Goal: Task Accomplishment & Management: Manage account settings

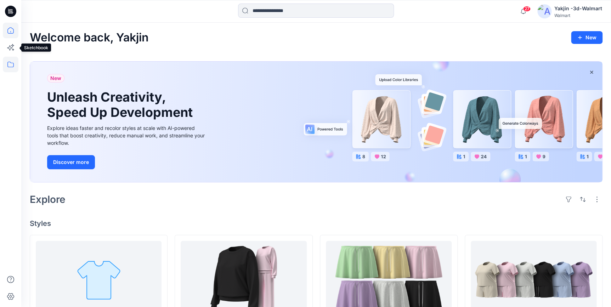
click at [4, 64] on icon at bounding box center [11, 65] width 16 height 16
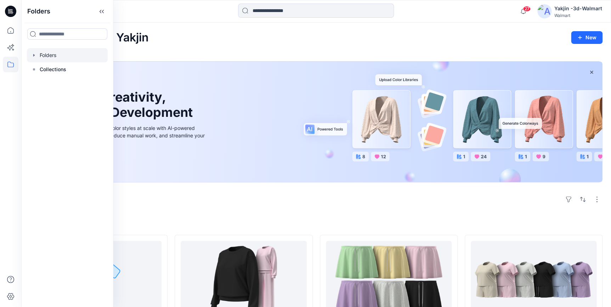
click at [56, 56] on div at bounding box center [67, 55] width 81 height 14
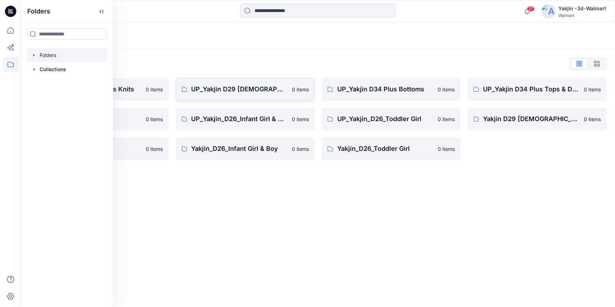
click at [213, 90] on p "UP_Yakjin D29 [DEMOGRAPHIC_DATA] Sleep" at bounding box center [240, 89] width 97 height 10
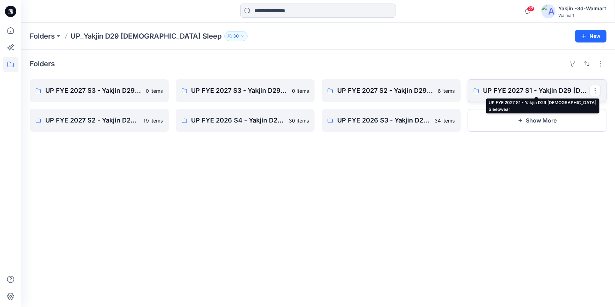
click at [514, 92] on p "UP FYE 2027 S1 - Yakjin D29 [DEMOGRAPHIC_DATA] Sleepwear" at bounding box center [537, 91] width 107 height 10
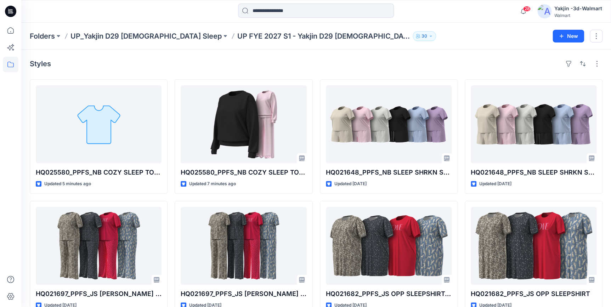
click at [11, 11] on icon at bounding box center [10, 11] width 11 height 11
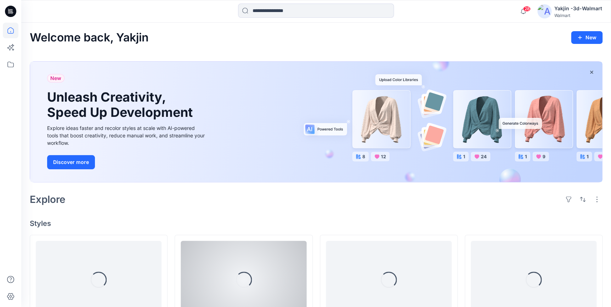
scroll to position [96, 0]
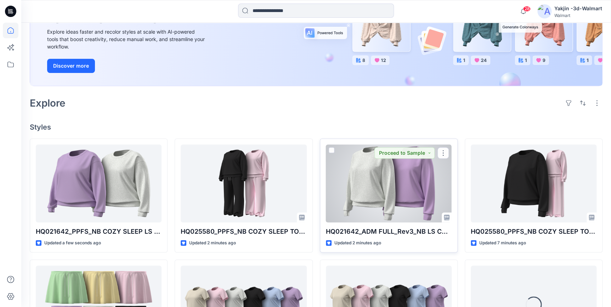
click at [416, 209] on div at bounding box center [389, 183] width 126 height 78
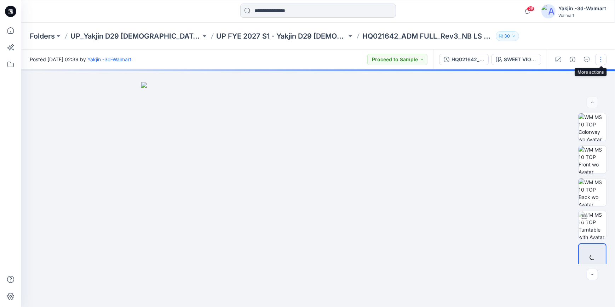
click at [601, 64] on button "button" at bounding box center [600, 59] width 11 height 11
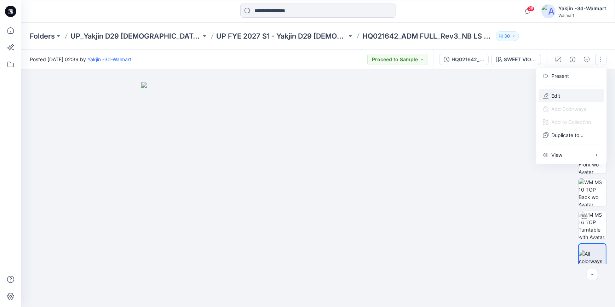
click at [566, 93] on button "Edit" at bounding box center [571, 95] width 65 height 13
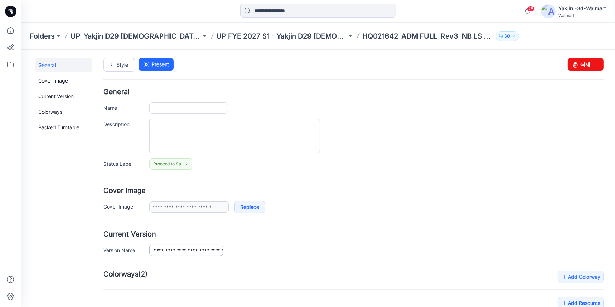
type input "**********"
drag, startPoint x: 152, startPoint y: 249, endPoint x: 270, endPoint y: 249, distance: 118.9
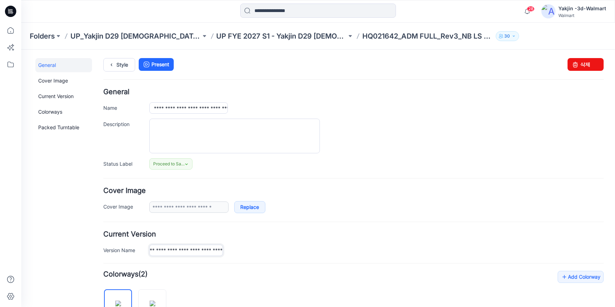
click at [269, 253] on div "**********" at bounding box center [376, 249] width 455 height 11
drag, startPoint x: 151, startPoint y: 105, endPoint x: 345, endPoint y: 120, distance: 194.1
click at [330, 117] on div "**********" at bounding box center [353, 128] width 501 height 81
paste input "text"
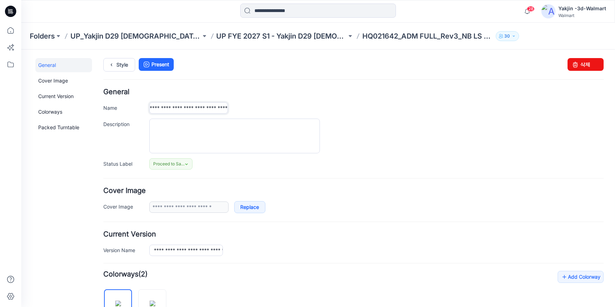
scroll to position [0, 25]
type input "**********"
click at [419, 140] on div at bounding box center [376, 135] width 455 height 35
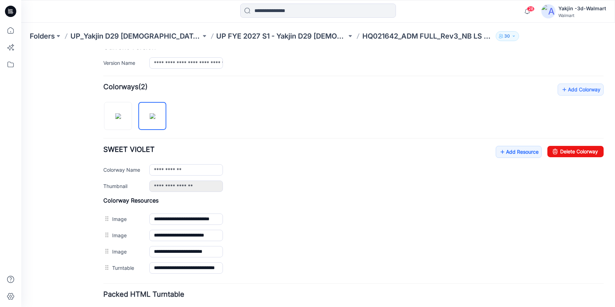
scroll to position [193, 0]
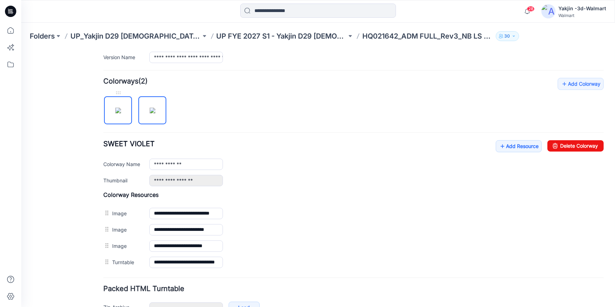
click at [121, 113] on img at bounding box center [118, 110] width 6 height 6
click at [150, 113] on img at bounding box center [153, 110] width 6 height 6
click at [121, 107] on img at bounding box center [118, 110] width 6 height 6
click at [527, 148] on link "Add Resource" at bounding box center [519, 146] width 46 height 12
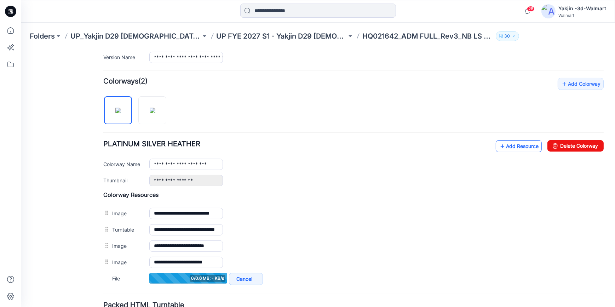
click at [518, 145] on link "Add Resource" at bounding box center [519, 146] width 46 height 12
click at [507, 146] on link "Add Resource" at bounding box center [519, 146] width 46 height 12
click at [524, 141] on link "Add Resource" at bounding box center [519, 146] width 46 height 12
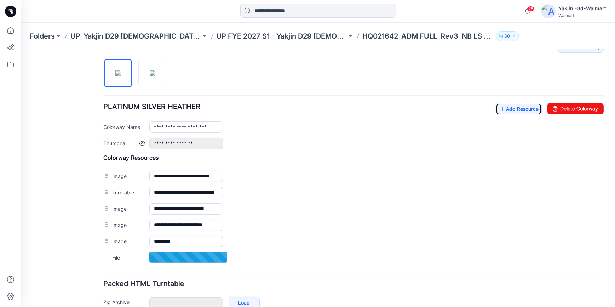
scroll to position [257, 0]
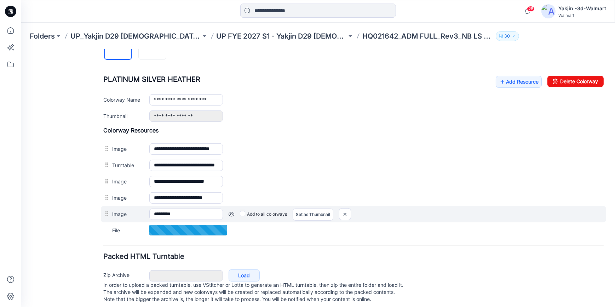
click at [21, 49] on link at bounding box center [21, 49] width 0 height 0
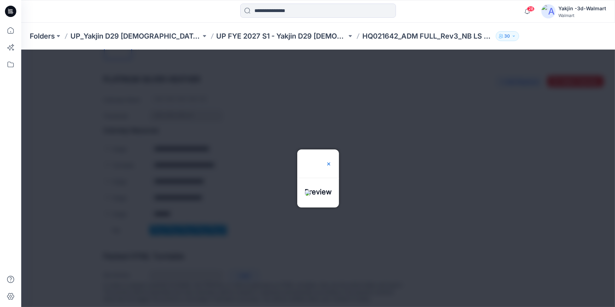
click at [332, 161] on img at bounding box center [329, 164] width 6 height 6
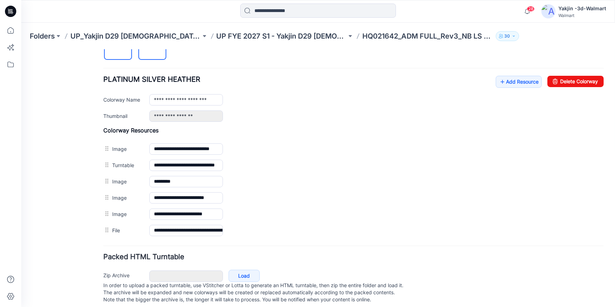
click at [150, 48] on img at bounding box center [153, 46] width 6 height 6
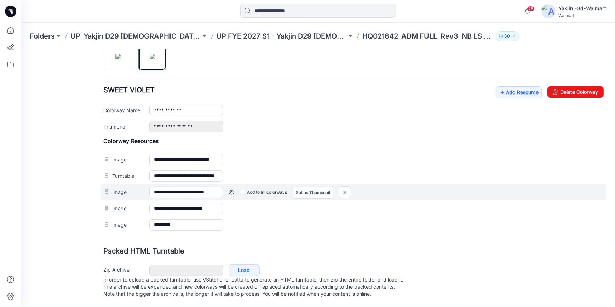
scroll to position [253, 0]
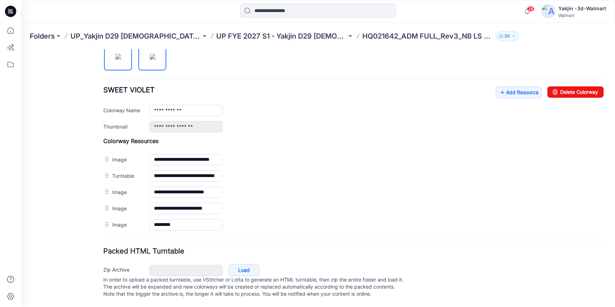
click at [119, 57] on img at bounding box center [118, 56] width 6 height 6
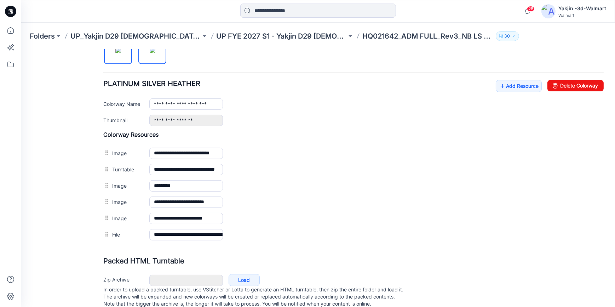
click at [150, 53] on img at bounding box center [153, 50] width 6 height 6
type input "**********"
click at [70, 191] on div "General Cover Image Current Version Colorways Packed Turntable" at bounding box center [63, 61] width 57 height 512
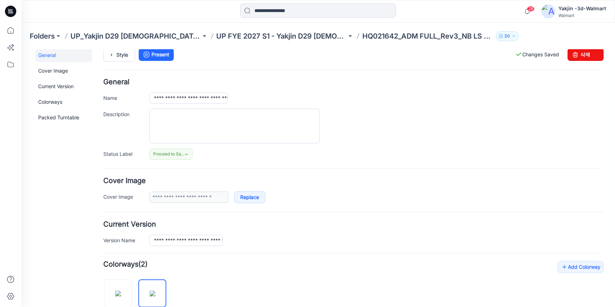
scroll to position [0, 0]
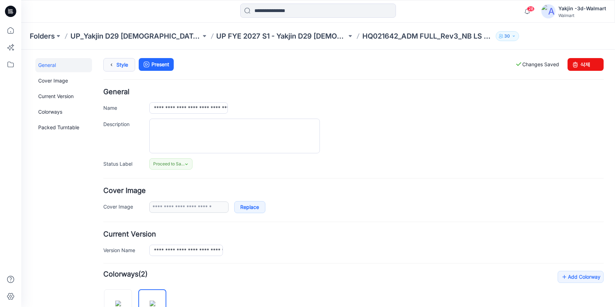
click at [123, 66] on link "Style" at bounding box center [119, 64] width 32 height 13
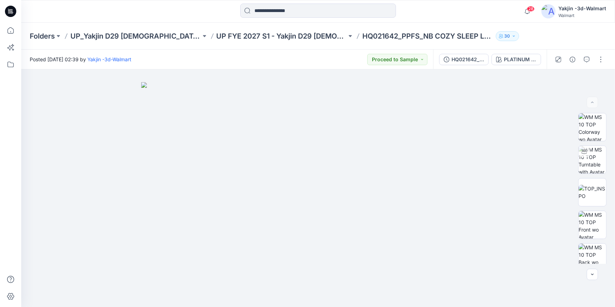
click at [16, 11] on icon at bounding box center [10, 11] width 11 height 11
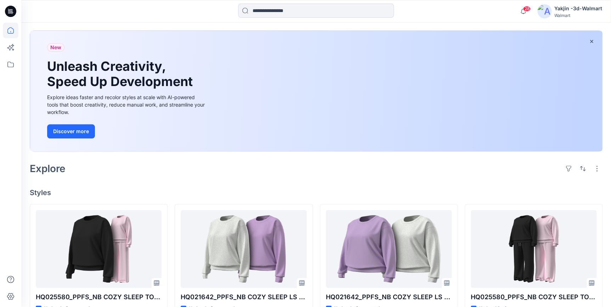
scroll to position [96, 0]
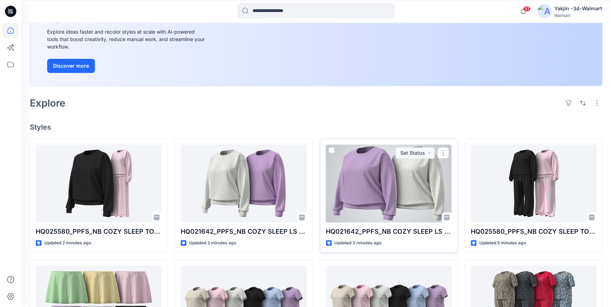
click at [413, 192] on div at bounding box center [389, 183] width 126 height 78
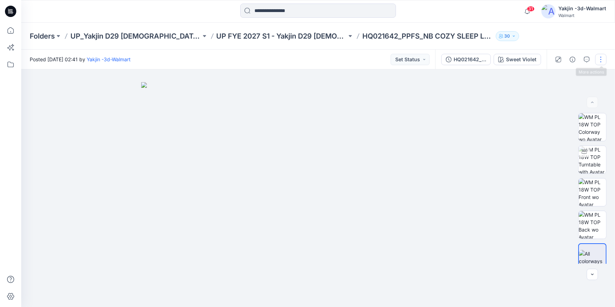
click at [602, 59] on button "button" at bounding box center [600, 59] width 11 height 11
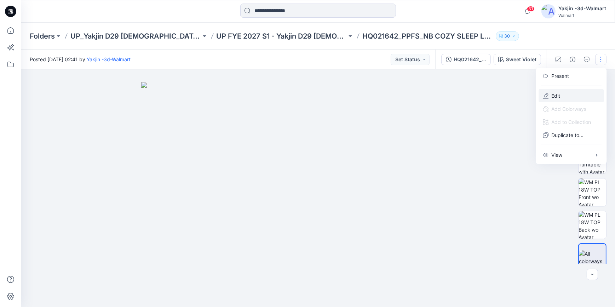
click at [573, 94] on button "Edit" at bounding box center [571, 95] width 65 height 13
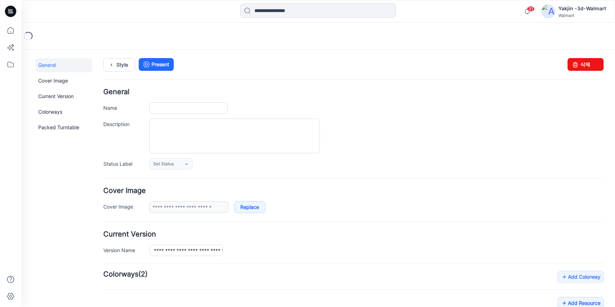
type input "**********"
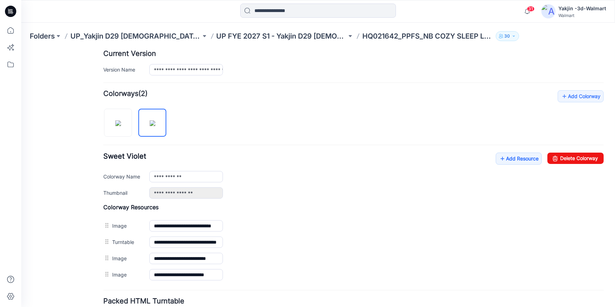
scroll to position [225, 0]
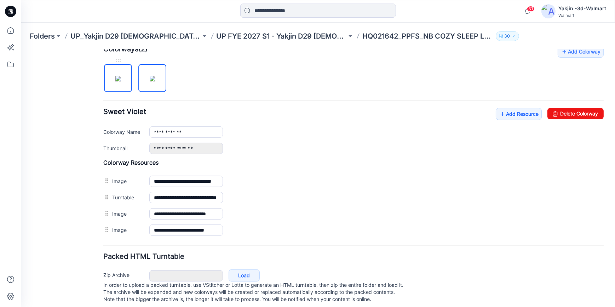
click at [121, 81] on img at bounding box center [118, 78] width 6 height 6
click at [507, 111] on link "Add Resource" at bounding box center [519, 114] width 46 height 12
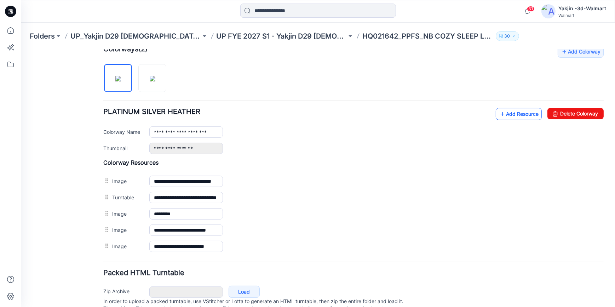
click at [519, 113] on link "Add Resource" at bounding box center [519, 114] width 46 height 12
click at [514, 113] on link "Add Resource" at bounding box center [519, 114] width 46 height 12
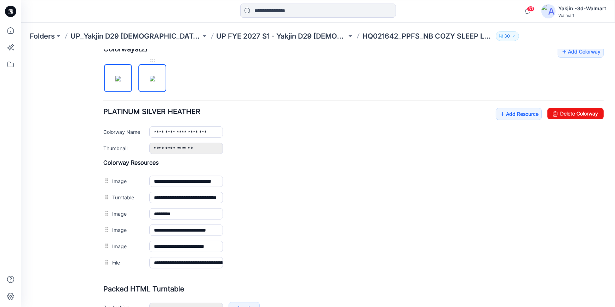
click at [150, 80] on img at bounding box center [153, 78] width 6 height 6
type input "**********"
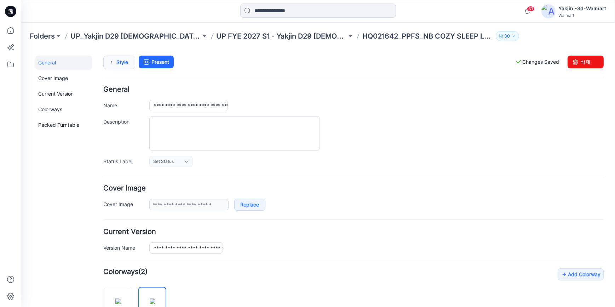
scroll to position [0, 0]
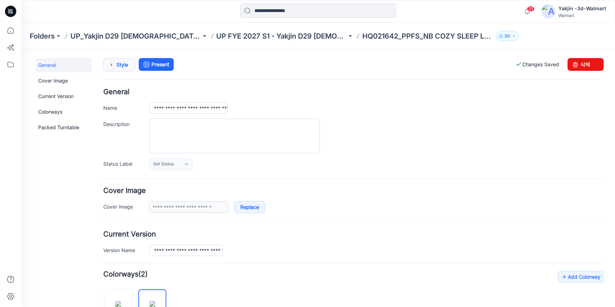
click at [120, 67] on link "Style" at bounding box center [119, 64] width 32 height 13
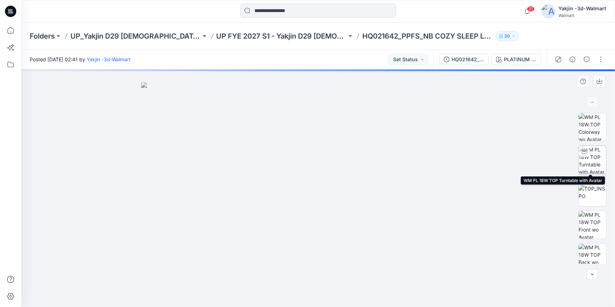
click at [595, 166] on img at bounding box center [593, 160] width 28 height 28
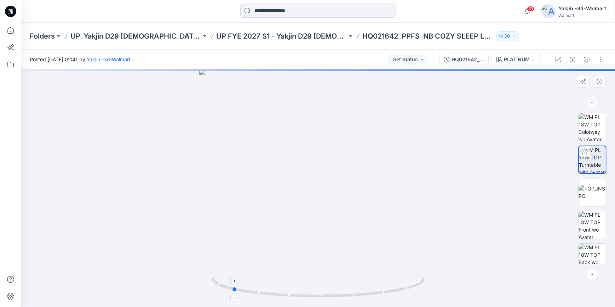
drag, startPoint x: 375, startPoint y: 295, endPoint x: 279, endPoint y: 296, distance: 96.3
click at [279, 296] on icon at bounding box center [319, 286] width 214 height 27
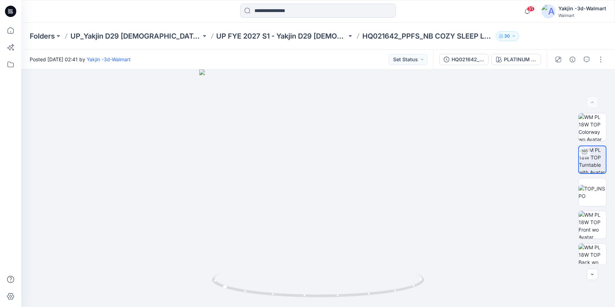
click at [13, 11] on icon at bounding box center [10, 11] width 11 height 11
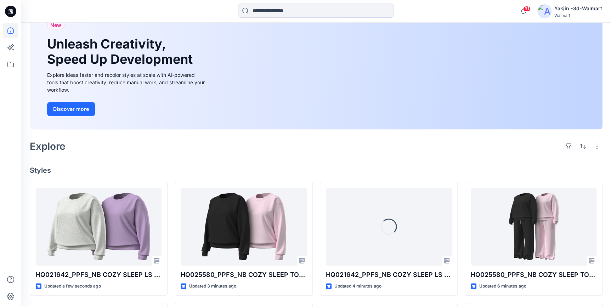
scroll to position [64, 0]
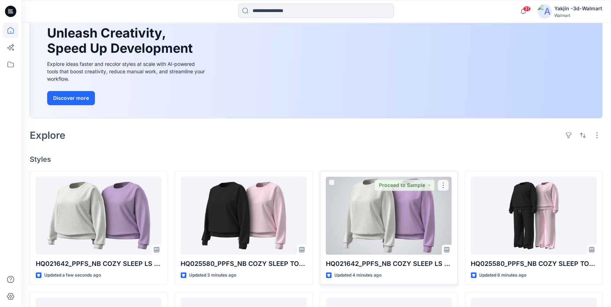
click at [342, 208] on div at bounding box center [389, 216] width 126 height 78
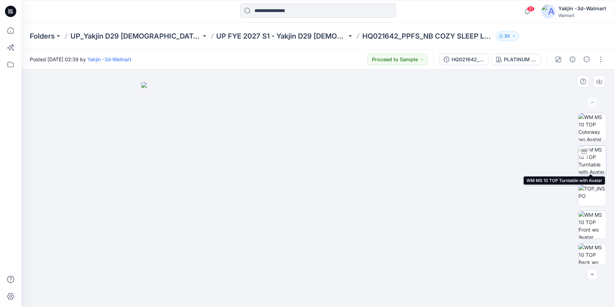
click at [597, 156] on img at bounding box center [593, 160] width 28 height 28
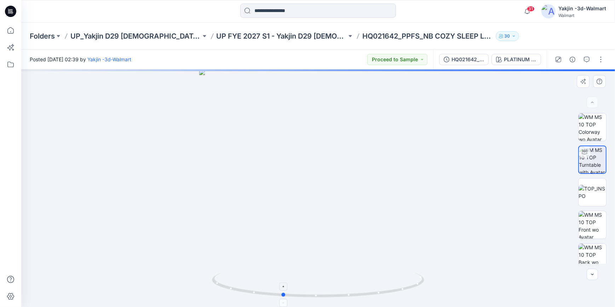
drag, startPoint x: 373, startPoint y: 297, endPoint x: 338, endPoint y: 298, distance: 35.8
click at [338, 298] on icon at bounding box center [319, 286] width 214 height 27
drag, startPoint x: 369, startPoint y: 131, endPoint x: 372, endPoint y: 222, distance: 91.4
click at [372, 222] on img at bounding box center [318, 137] width 442 height 340
drag, startPoint x: 355, startPoint y: 301, endPoint x: 324, endPoint y: 304, distance: 32.1
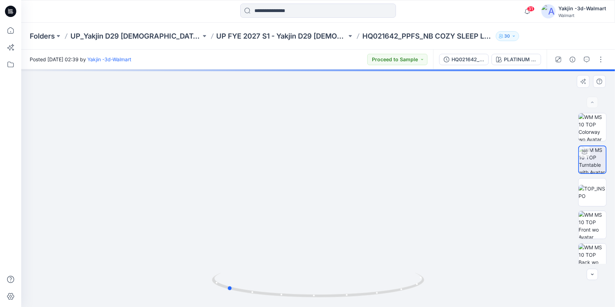
click at [324, 304] on img at bounding box center [318, 290] width 212 height 34
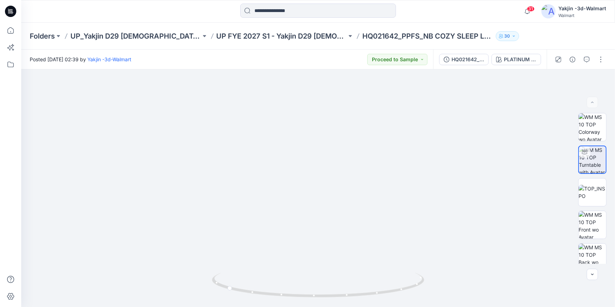
click at [13, 11] on icon at bounding box center [10, 11] width 11 height 11
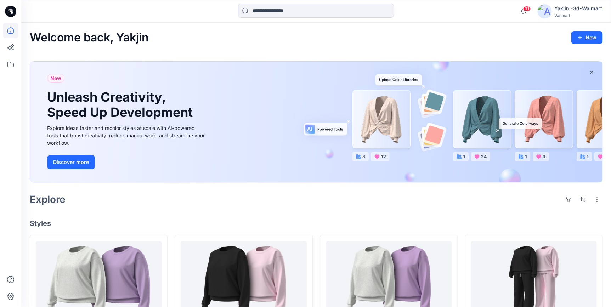
scroll to position [32, 0]
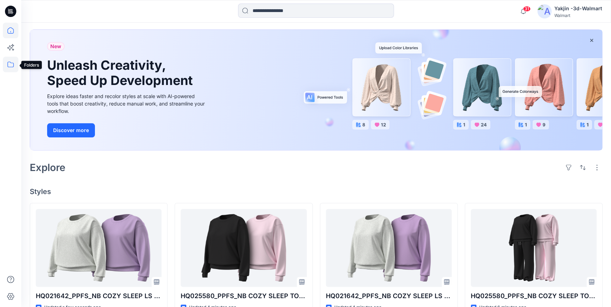
click at [8, 68] on icon at bounding box center [11, 65] width 16 height 16
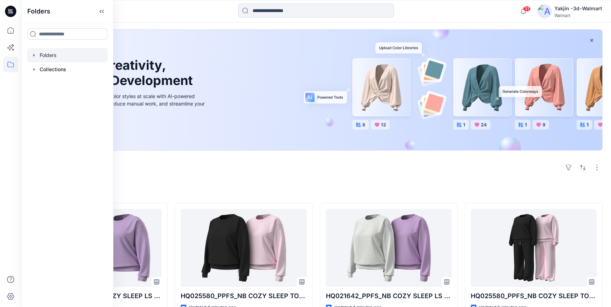
click at [52, 57] on div at bounding box center [67, 55] width 81 height 14
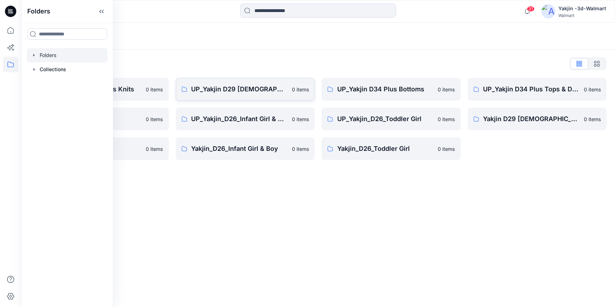
click at [238, 85] on p "UP_Yakjin D29 [DEMOGRAPHIC_DATA] Sleep" at bounding box center [240, 89] width 97 height 10
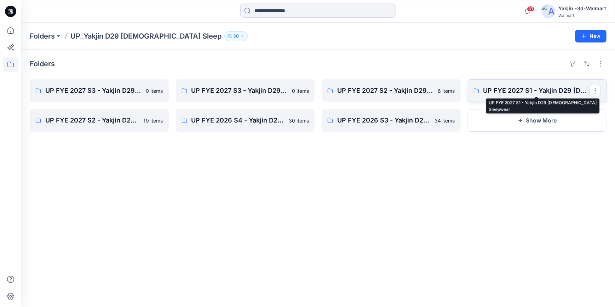
click at [513, 86] on p "UP FYE 2027 S1 - Yakjin D29 [DEMOGRAPHIC_DATA] Sleepwear" at bounding box center [537, 91] width 107 height 10
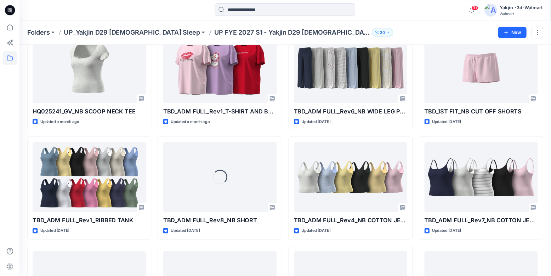
scroll to position [783, 0]
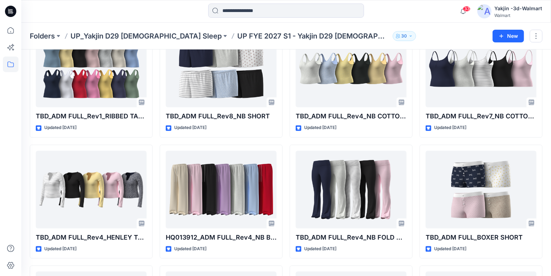
click at [10, 7] on icon at bounding box center [10, 11] width 11 height 11
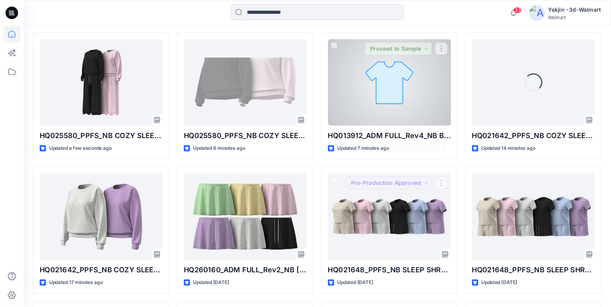
scroll to position [133, 0]
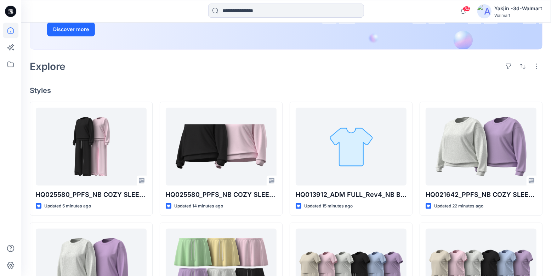
click at [7, 9] on icon at bounding box center [10, 11] width 11 height 11
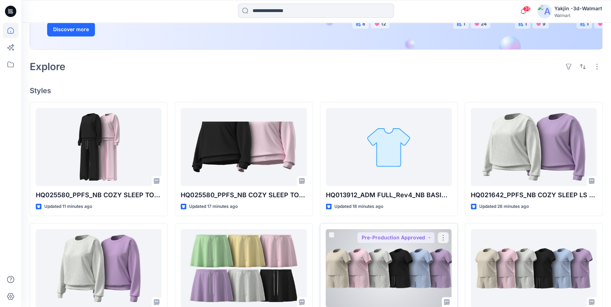
scroll to position [197, 0]
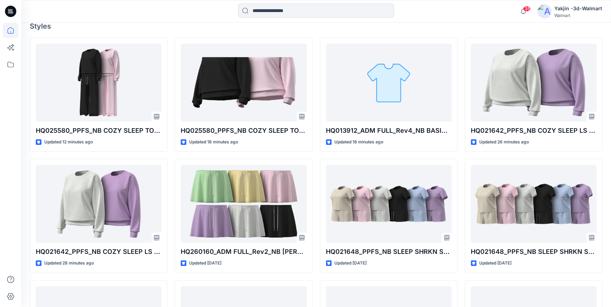
drag, startPoint x: 11, startPoint y: 7, endPoint x: 47, endPoint y: 25, distance: 40.7
click at [11, 7] on icon at bounding box center [10, 11] width 11 height 11
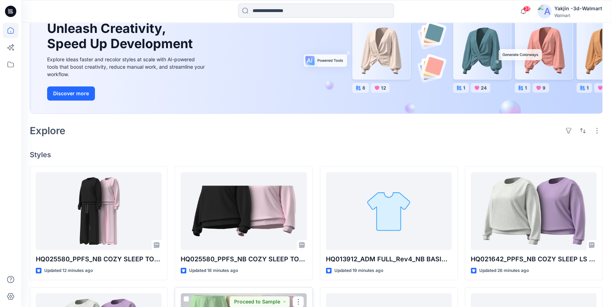
scroll to position [68, 0]
click at [11, 65] on icon at bounding box center [11, 65] width 16 height 16
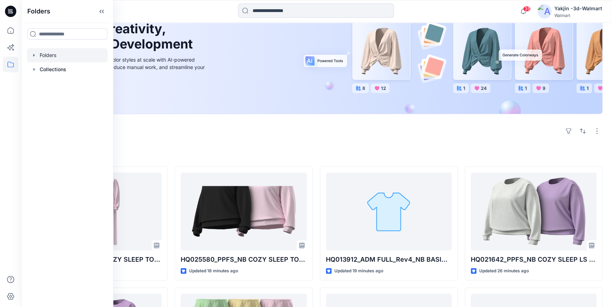
click at [56, 57] on div at bounding box center [67, 55] width 81 height 14
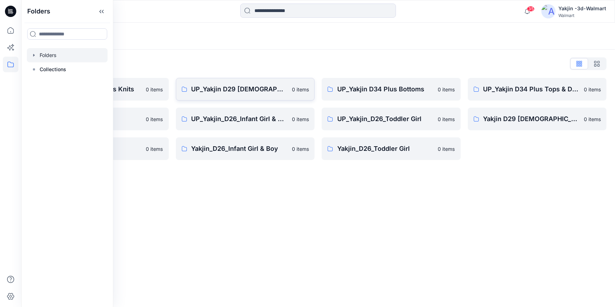
click at [277, 94] on p "UP_Yakjin D29 [DEMOGRAPHIC_DATA] Sleep" at bounding box center [240, 89] width 97 height 10
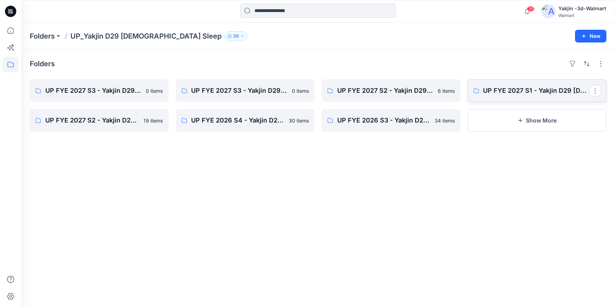
click at [519, 91] on p "UP FYE 2027 S1 - Yakjin D29 [DEMOGRAPHIC_DATA] Sleepwear" at bounding box center [537, 91] width 107 height 10
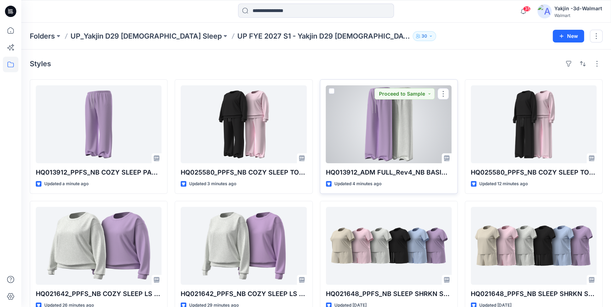
click at [384, 139] on div at bounding box center [389, 124] width 126 height 78
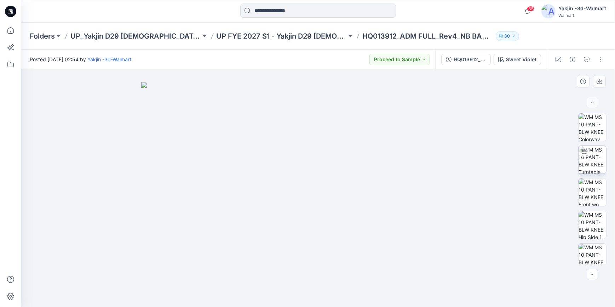
click at [600, 156] on img at bounding box center [593, 160] width 28 height 28
drag, startPoint x: 372, startPoint y: 295, endPoint x: 219, endPoint y: 273, distance: 155.2
click at [190, 279] on div at bounding box center [318, 188] width 594 height 238
click at [596, 197] on img at bounding box center [593, 192] width 28 height 28
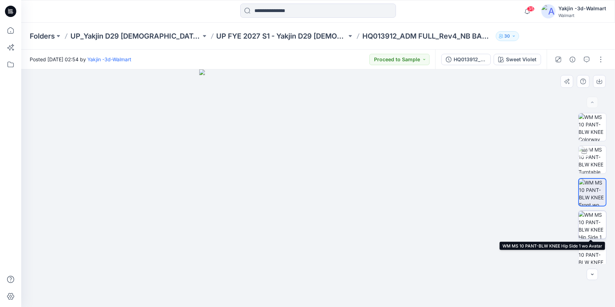
click at [595, 228] on img at bounding box center [593, 225] width 28 height 28
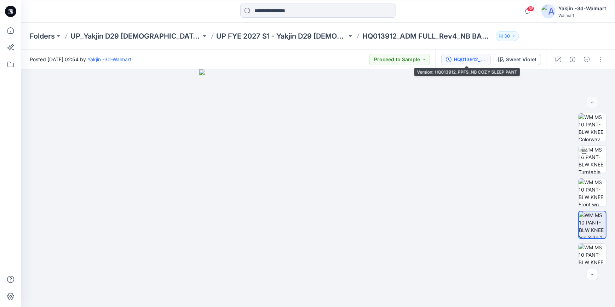
click at [478, 61] on div "HQ013912_PPFS_NB COZY SLEEP PANT" at bounding box center [470, 60] width 33 height 8
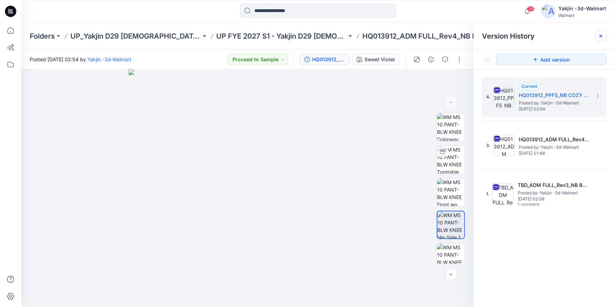
click at [601, 33] on icon at bounding box center [601, 36] width 6 height 6
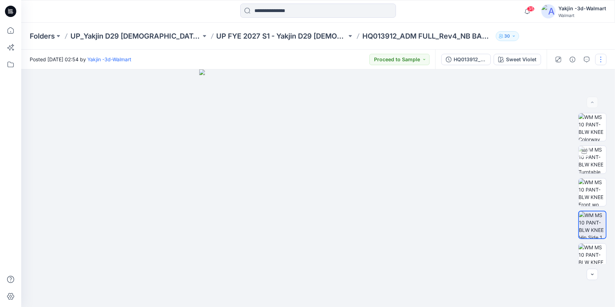
click at [603, 58] on button "button" at bounding box center [600, 59] width 11 height 11
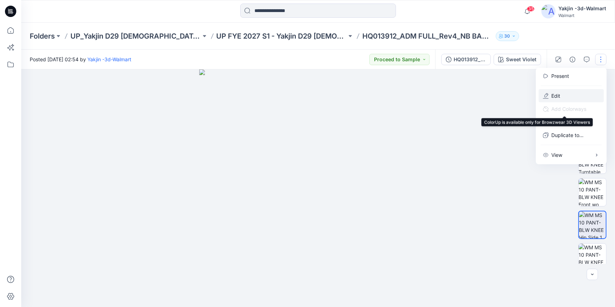
drag, startPoint x: 572, startPoint y: 97, endPoint x: 614, endPoint y: 113, distance: 44.5
click at [572, 97] on button "Edit" at bounding box center [571, 95] width 65 height 13
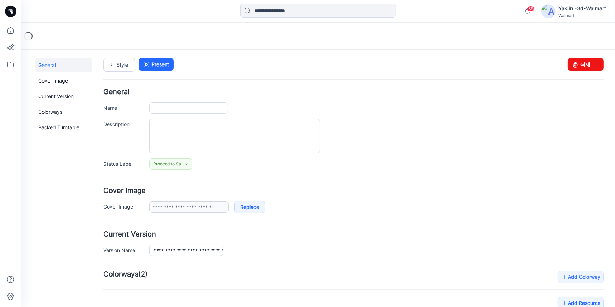
type input "**********"
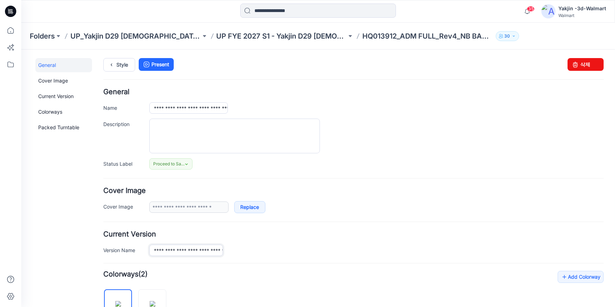
scroll to position [0, 25]
drag, startPoint x: 184, startPoint y: 251, endPoint x: 201, endPoint y: 144, distance: 109.0
drag, startPoint x: 151, startPoint y: 107, endPoint x: 376, endPoint y: 136, distance: 227.1
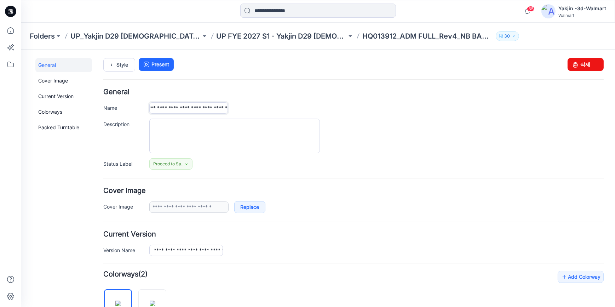
click at [343, 127] on div "**********" at bounding box center [353, 128] width 501 height 81
paste input "text"
type input "**********"
click at [409, 148] on div at bounding box center [376, 135] width 455 height 35
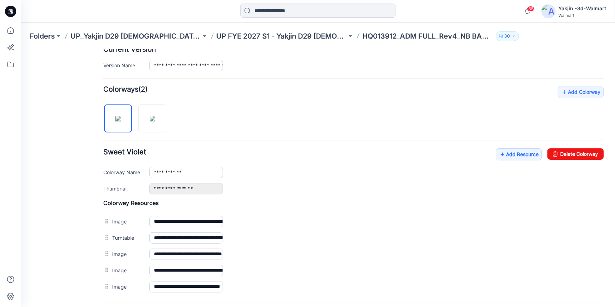
scroll to position [253, 0]
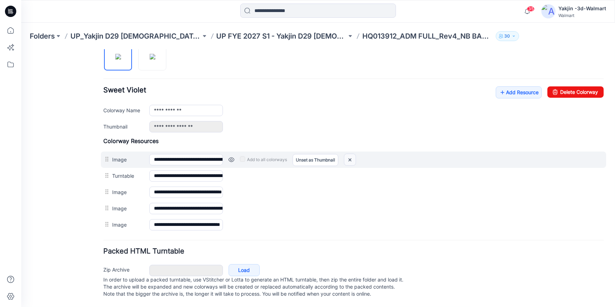
drag, startPoint x: 350, startPoint y: 152, endPoint x: 367, endPoint y: 82, distance: 71.8
click at [350, 154] on img at bounding box center [349, 160] width 11 height 12
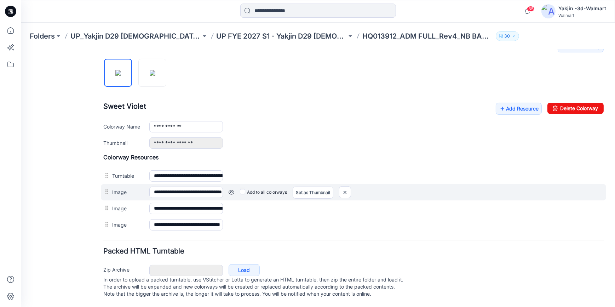
scroll to position [237, 0]
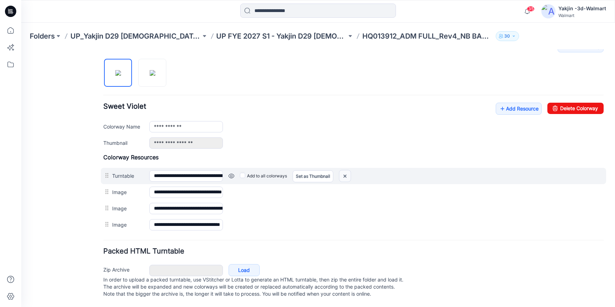
click at [21, 49] on img at bounding box center [21, 49] width 0 height 0
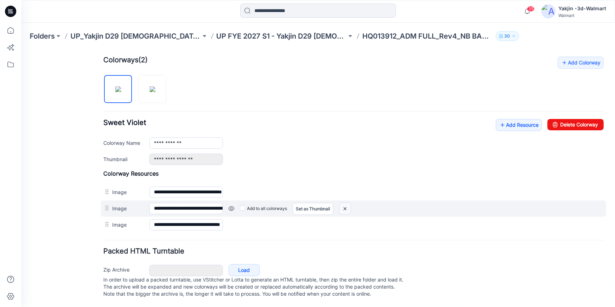
scroll to position [221, 0]
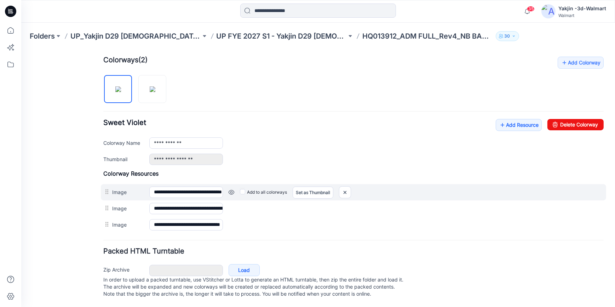
click at [21, 49] on link at bounding box center [21, 49] width 0 height 0
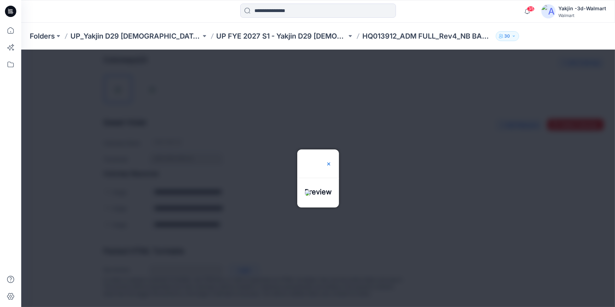
click at [332, 161] on img at bounding box center [329, 164] width 6 height 6
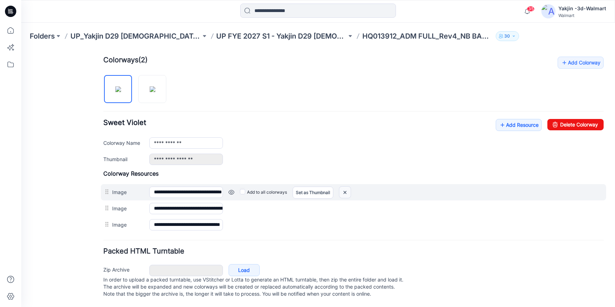
click at [21, 49] on img at bounding box center [21, 49] width 0 height 0
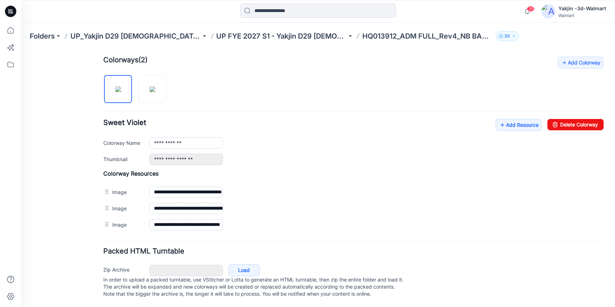
scroll to position [205, 0]
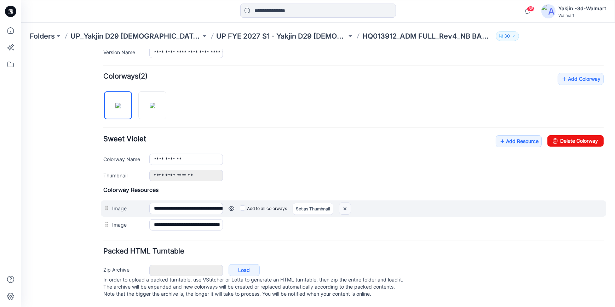
click at [21, 49] on img at bounding box center [21, 49] width 0 height 0
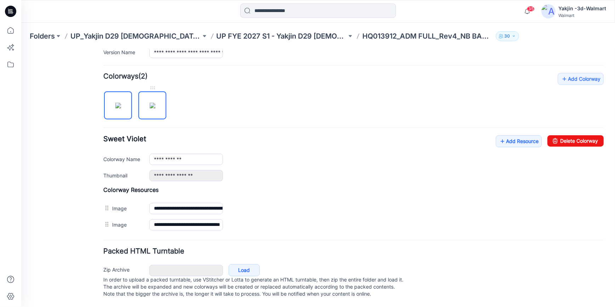
click at [155, 102] on img at bounding box center [153, 105] width 6 height 6
type input "**********"
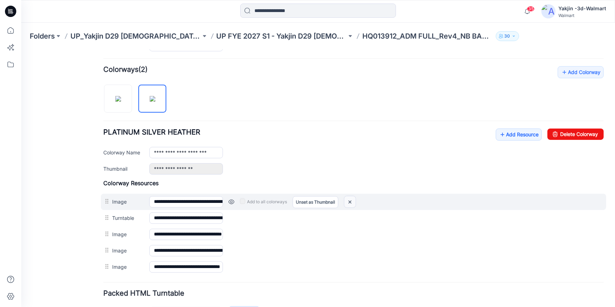
click at [349, 202] on img at bounding box center [349, 202] width 11 height 12
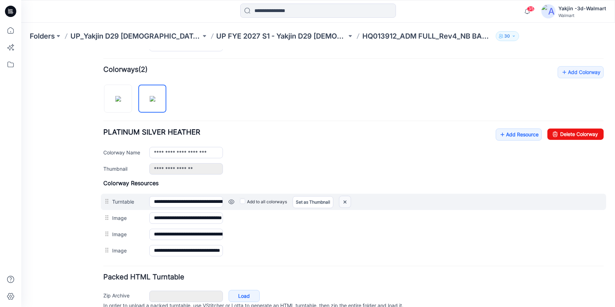
click at [21, 49] on img at bounding box center [21, 49] width 0 height 0
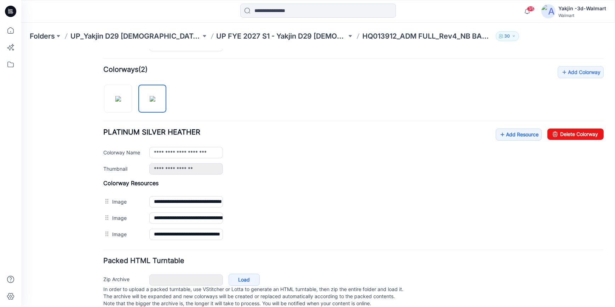
click at [21, 49] on img at bounding box center [21, 49] width 0 height 0
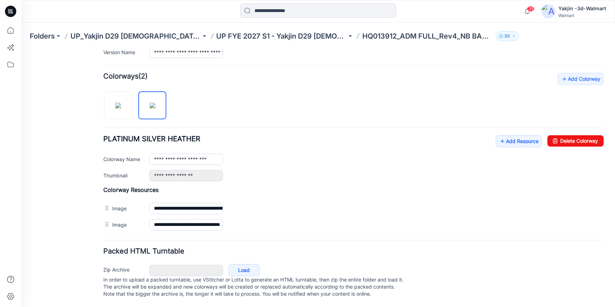
click at [21, 49] on img at bounding box center [21, 49] width 0 height 0
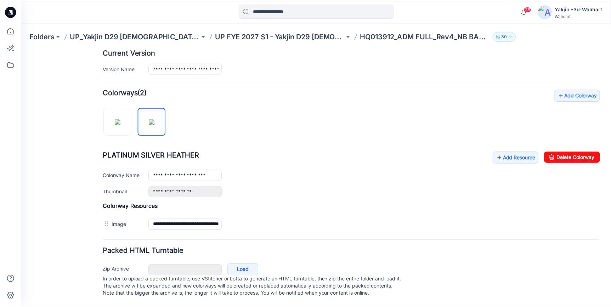
scroll to position [188, 0]
drag, startPoint x: 11, startPoint y: 8, endPoint x: 60, endPoint y: 21, distance: 50.8
click at [11, 8] on icon at bounding box center [10, 11] width 11 height 11
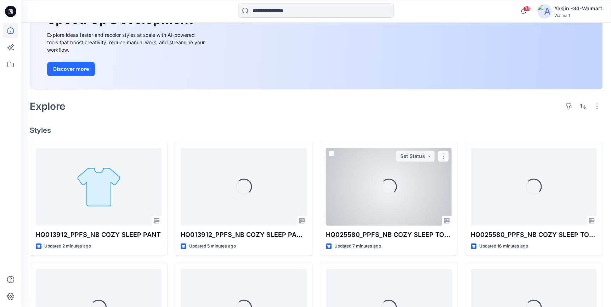
scroll to position [96, 0]
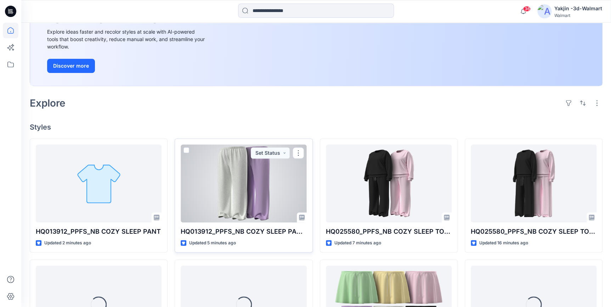
click at [258, 186] on div at bounding box center [244, 183] width 126 height 78
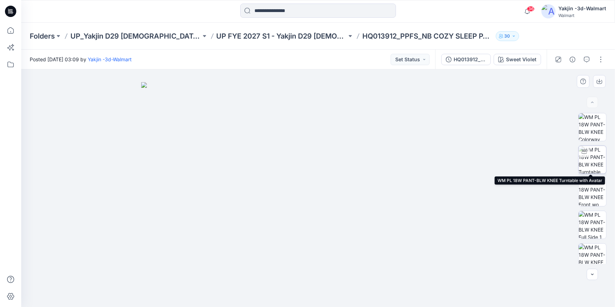
click at [594, 156] on img at bounding box center [593, 160] width 28 height 28
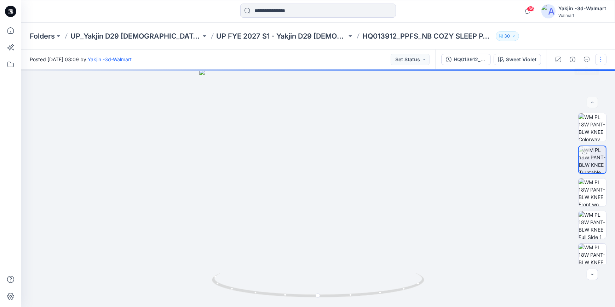
click at [602, 58] on button "button" at bounding box center [600, 59] width 11 height 11
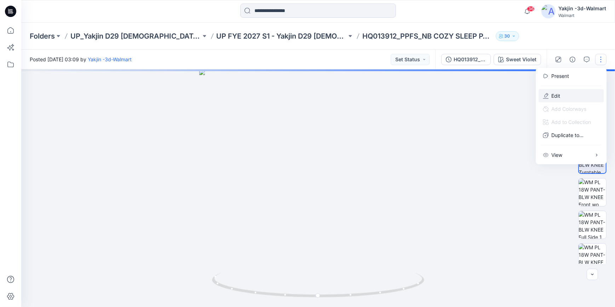
click at [574, 96] on button "Edit" at bounding box center [571, 95] width 65 height 13
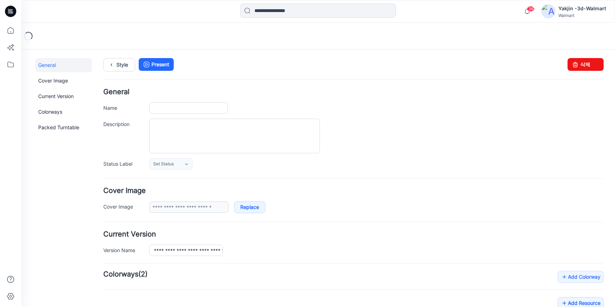
type input "**********"
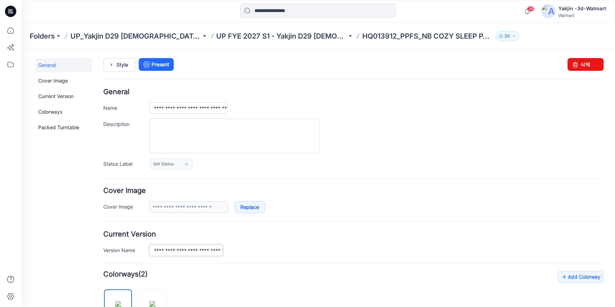
scroll to position [0, 40]
drag, startPoint x: 154, startPoint y: 250, endPoint x: 257, endPoint y: 247, distance: 103.4
click at [257, 247] on div "**********" at bounding box center [376, 249] width 455 height 11
click at [312, 246] on div "**********" at bounding box center [376, 249] width 455 height 11
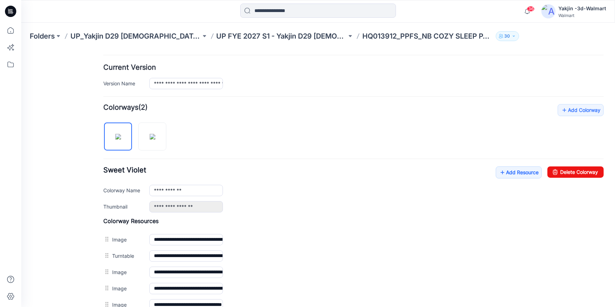
scroll to position [225, 0]
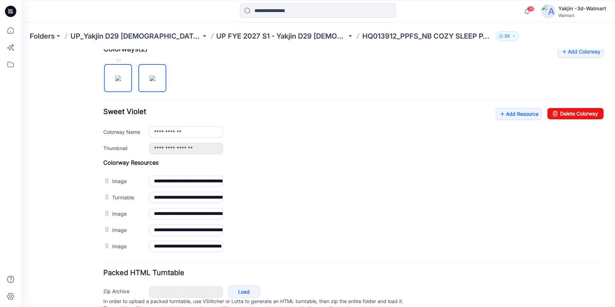
click at [121, 81] on img at bounding box center [118, 78] width 6 height 6
click at [503, 116] on link "Add Resource" at bounding box center [519, 114] width 46 height 12
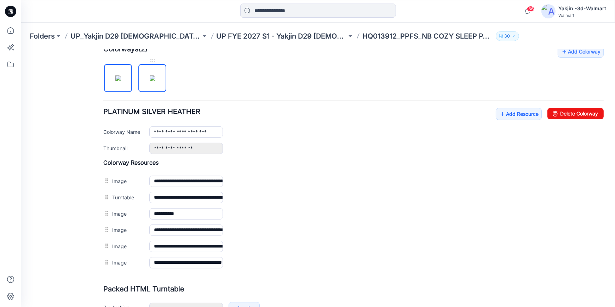
click at [153, 81] on img at bounding box center [153, 78] width 6 height 6
click at [115, 81] on img at bounding box center [118, 78] width 6 height 6
click at [509, 113] on link "Add Resource" at bounding box center [519, 114] width 46 height 12
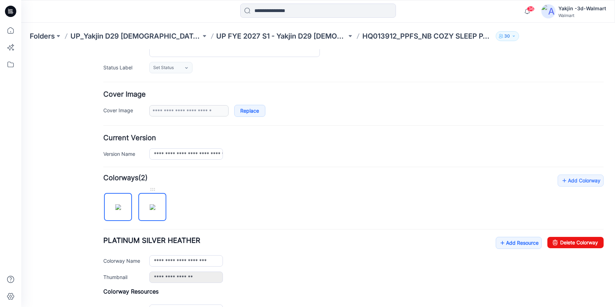
click at [155, 210] on img at bounding box center [153, 207] width 6 height 6
type input "**********"
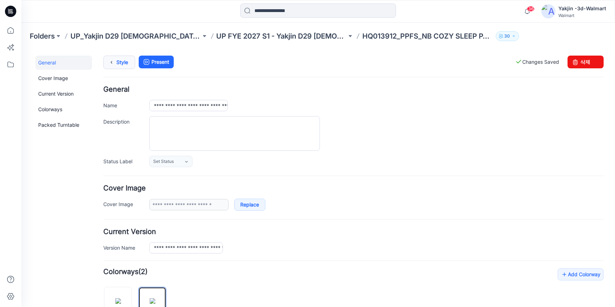
scroll to position [0, 0]
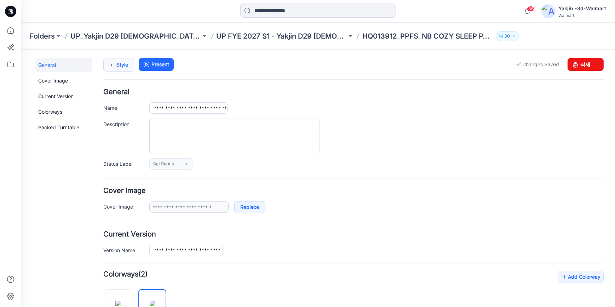
click at [114, 62] on icon at bounding box center [112, 64] width 10 height 13
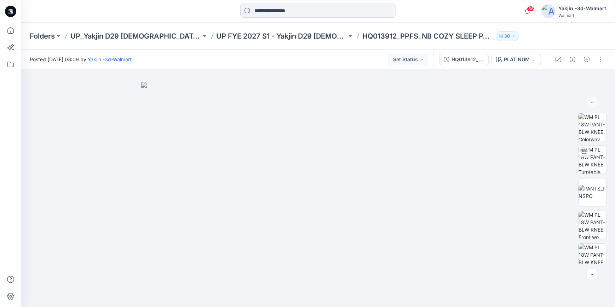
click at [11, 8] on icon at bounding box center [10, 11] width 11 height 11
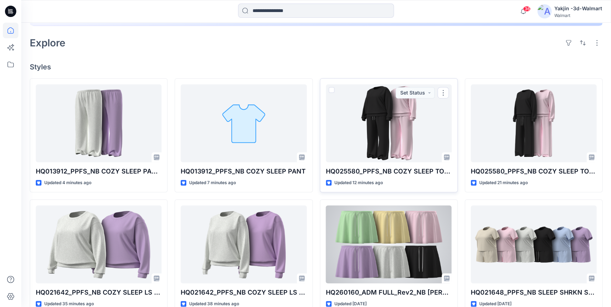
scroll to position [161, 0]
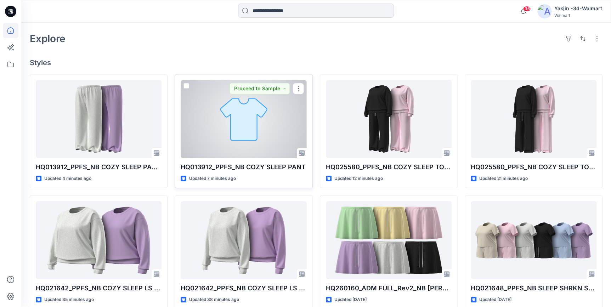
click at [228, 114] on div at bounding box center [244, 119] width 126 height 78
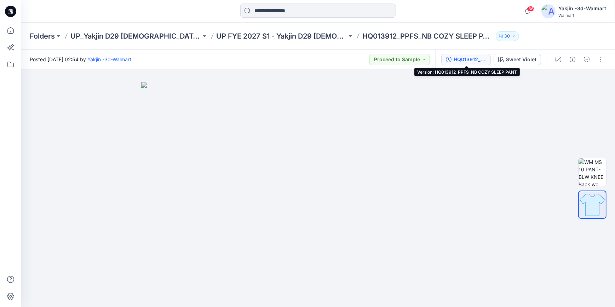
click at [476, 63] on div "HQ013912_PPFS_NB COZY SLEEP PANT" at bounding box center [470, 60] width 33 height 8
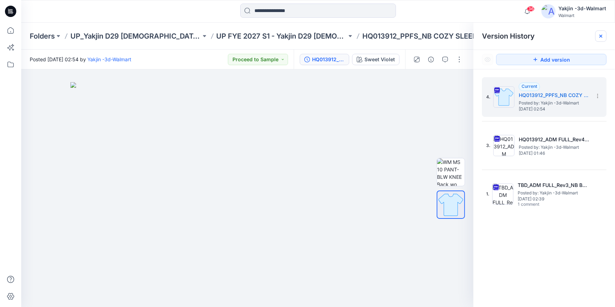
click at [605, 32] on div at bounding box center [600, 35] width 11 height 11
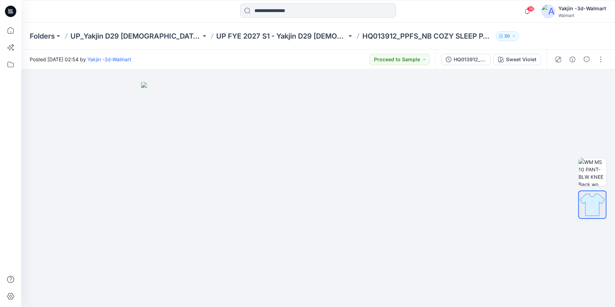
click at [13, 14] on icon at bounding box center [10, 11] width 11 height 11
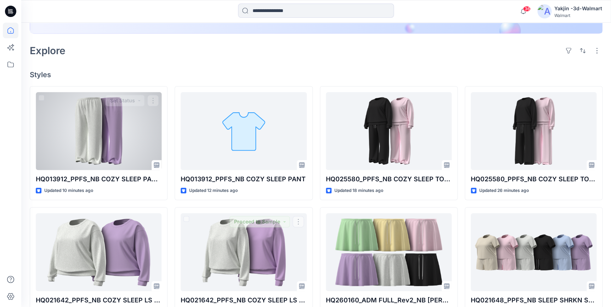
scroll to position [125, 0]
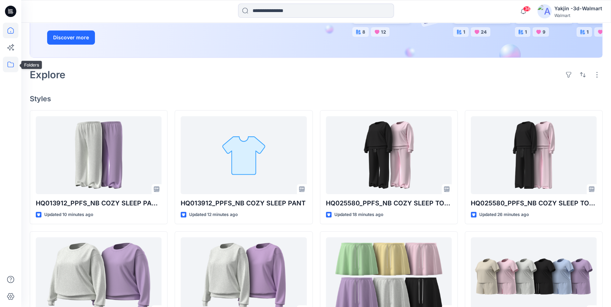
click at [6, 59] on icon at bounding box center [11, 65] width 16 height 16
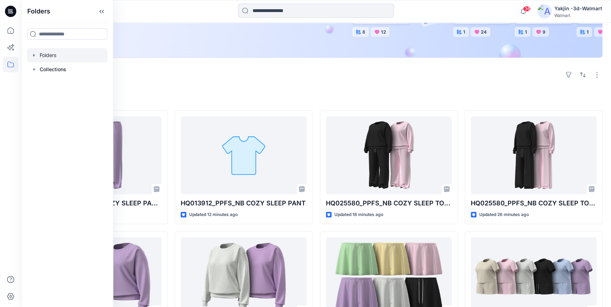
click at [52, 56] on div at bounding box center [67, 55] width 81 height 14
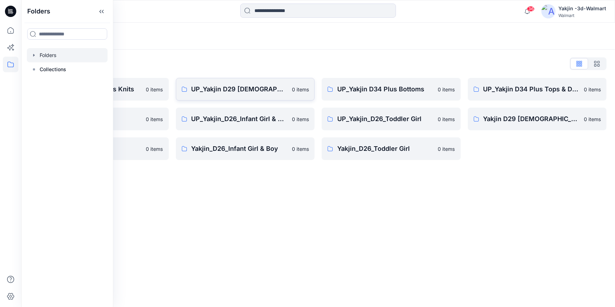
click at [248, 85] on p "UP_Yakjin D29 [DEMOGRAPHIC_DATA] Sleep" at bounding box center [240, 89] width 97 height 10
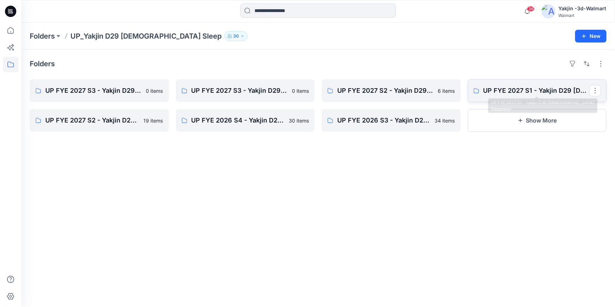
click at [519, 91] on p "UP FYE 2027 S1 - Yakjin D29 [DEMOGRAPHIC_DATA] Sleepwear" at bounding box center [537, 91] width 107 height 10
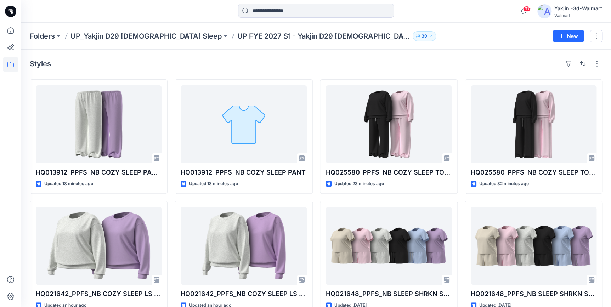
drag, startPoint x: 13, startPoint y: 14, endPoint x: 57, endPoint y: 22, distance: 43.9
click at [13, 14] on icon at bounding box center [10, 11] width 11 height 11
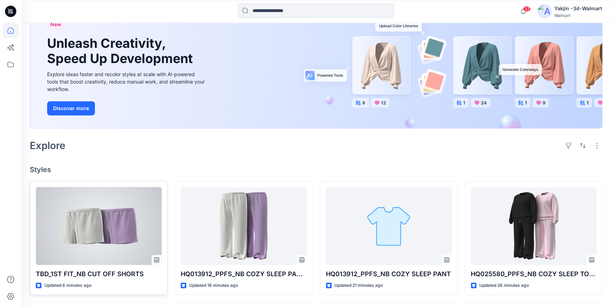
scroll to position [64, 0]
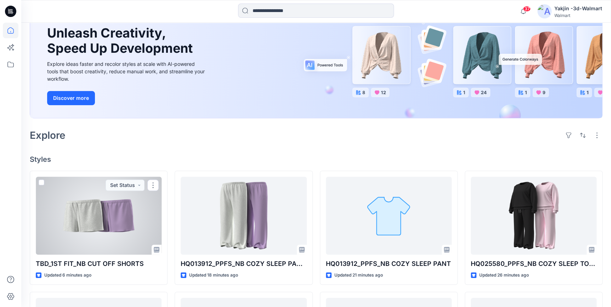
drag, startPoint x: 108, startPoint y: 227, endPoint x: 225, endPoint y: 253, distance: 120.8
click at [108, 227] on div at bounding box center [99, 216] width 126 height 78
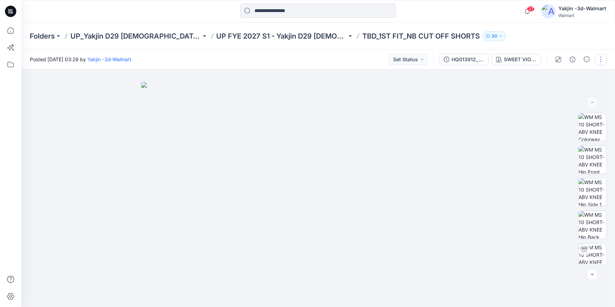
click at [604, 57] on button "button" at bounding box center [600, 59] width 11 height 11
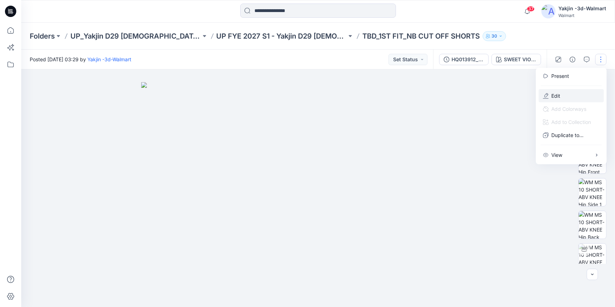
click at [574, 94] on button "Edit" at bounding box center [571, 95] width 65 height 13
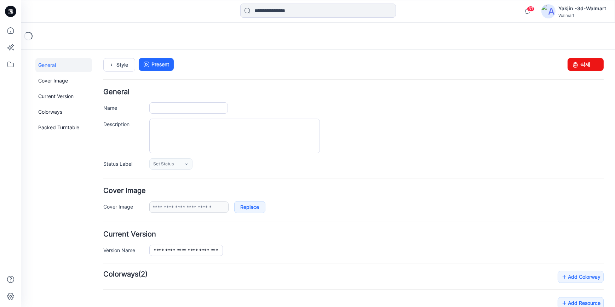
type input "**********"
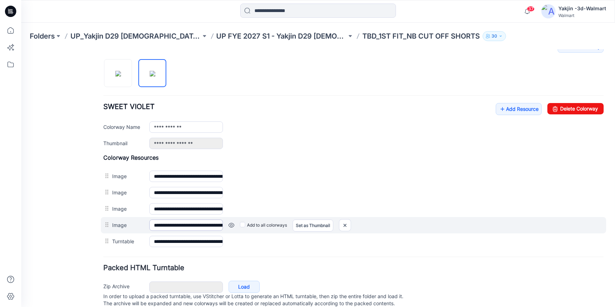
scroll to position [253, 0]
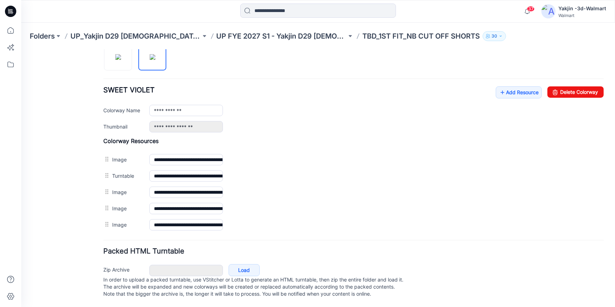
click at [116, 63] on div at bounding box center [137, 52] width 69 height 36
click at [121, 59] on img at bounding box center [118, 57] width 6 height 6
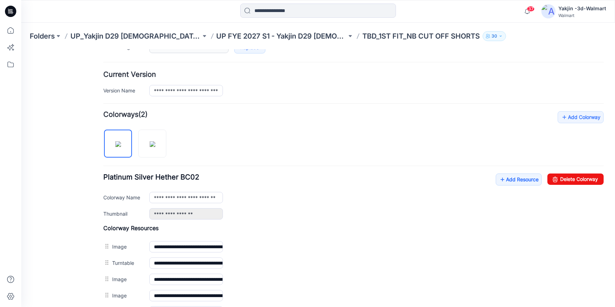
scroll to position [156, 0]
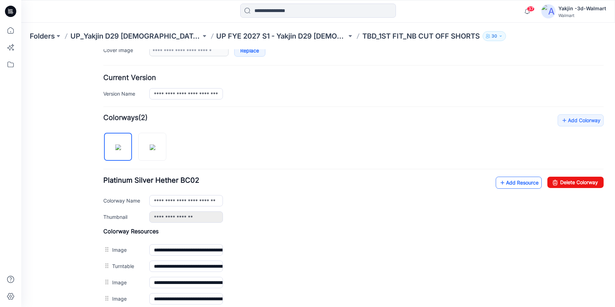
click at [496, 179] on link "Add Resource" at bounding box center [519, 182] width 46 height 12
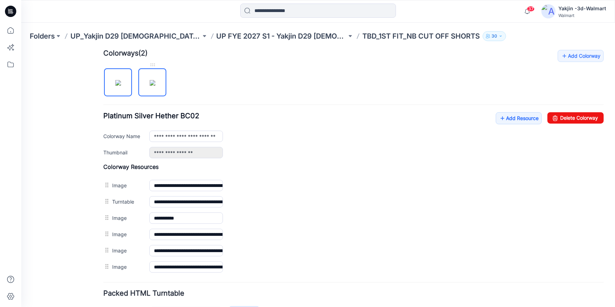
click at [150, 81] on img at bounding box center [153, 83] width 6 height 6
click at [116, 85] on img at bounding box center [118, 83] width 6 height 6
click at [150, 85] on img at bounding box center [153, 83] width 6 height 6
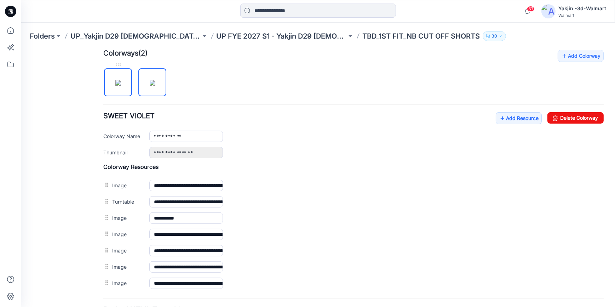
click at [121, 85] on img at bounding box center [118, 83] width 6 height 6
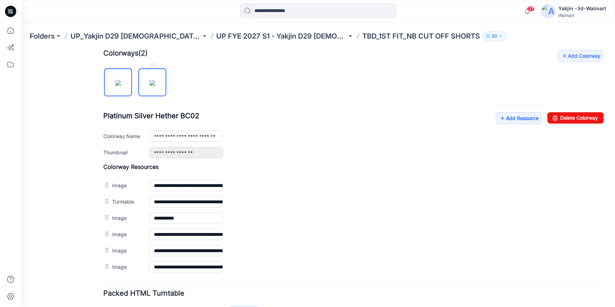
click at [150, 85] on img at bounding box center [153, 83] width 6 height 6
click at [119, 85] on img at bounding box center [118, 83] width 6 height 6
click at [150, 85] on img at bounding box center [153, 83] width 6 height 6
click at [121, 85] on img at bounding box center [118, 83] width 6 height 6
type input "**********"
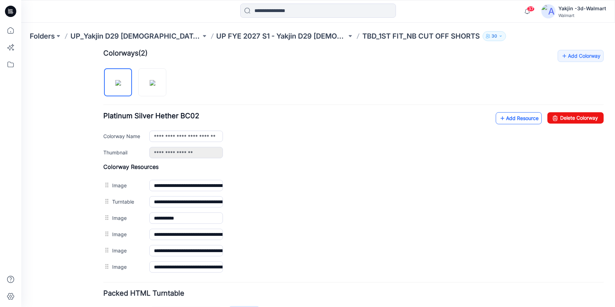
click at [525, 119] on link "Add Resource" at bounding box center [519, 118] width 46 height 12
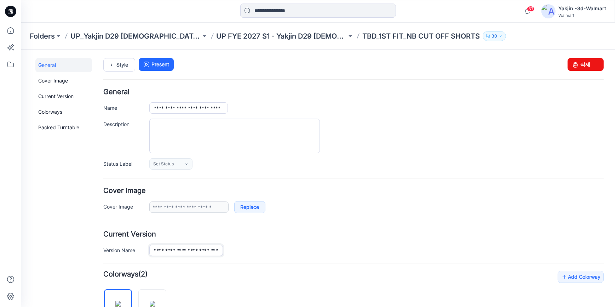
scroll to position [0, 14]
drag, startPoint x: 154, startPoint y: 251, endPoint x: 223, endPoint y: 192, distance: 90.9
click at [255, 252] on div "**********" at bounding box center [376, 249] width 455 height 11
drag, startPoint x: 153, startPoint y: 111, endPoint x: 312, endPoint y: 119, distance: 158.4
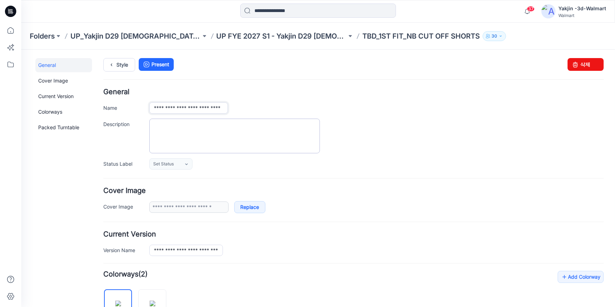
click at [304, 118] on div "**********" at bounding box center [353, 128] width 501 height 81
paste input "text"
type input "**********"
click at [382, 130] on div at bounding box center [376, 135] width 455 height 35
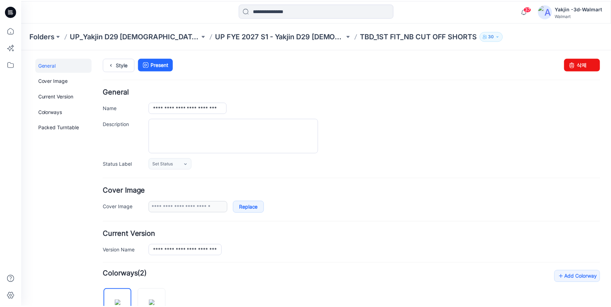
scroll to position [0, 0]
click at [16, 12] on icon at bounding box center [10, 11] width 11 height 11
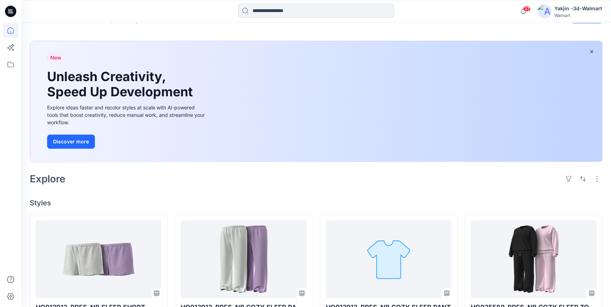
scroll to position [32, 0]
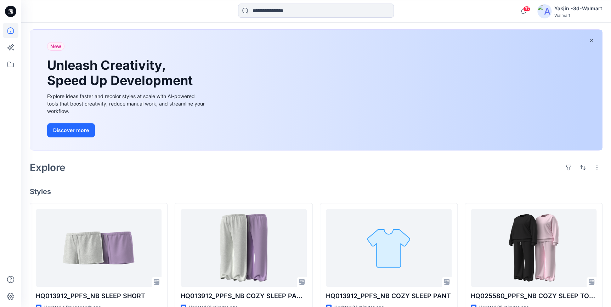
click at [372, 177] on div "Welcome back, Yakjin New New Unleash Creativity, Speed Up Development Explore i…" at bounding box center [315, 292] width 589 height 602
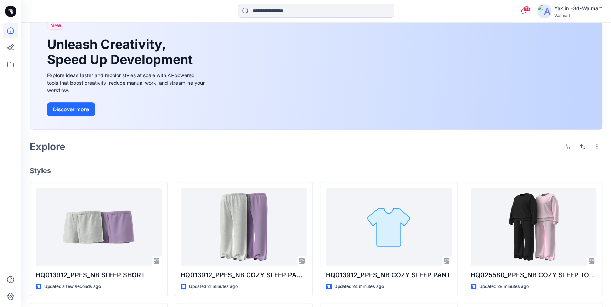
scroll to position [64, 0]
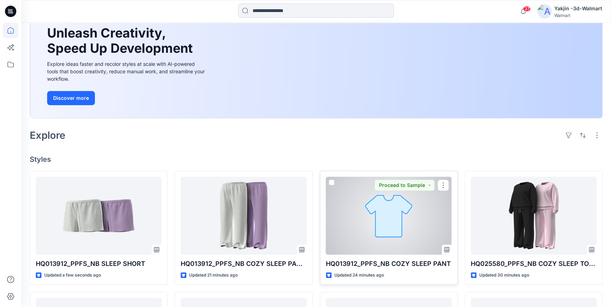
click at [416, 200] on div at bounding box center [389, 216] width 126 height 78
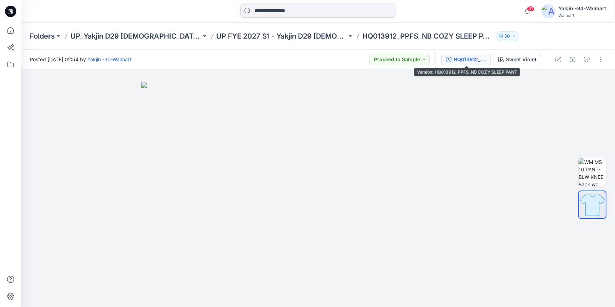
click at [485, 57] on div "HQ013912_PPFS_NB COZY SLEEP PANT" at bounding box center [470, 60] width 33 height 8
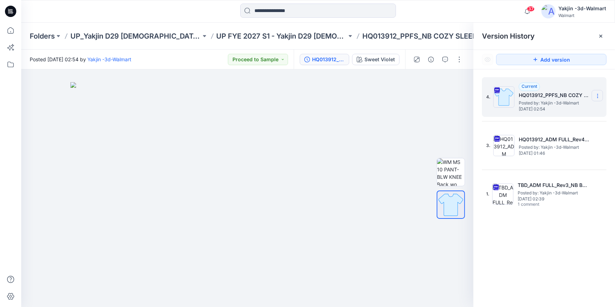
click at [596, 94] on icon at bounding box center [598, 96] width 6 height 6
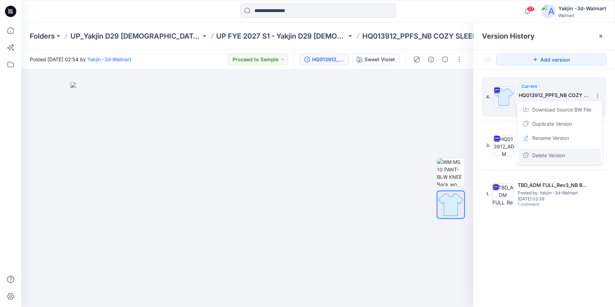
click at [564, 153] on span "Delete Version" at bounding box center [548, 155] width 33 height 8
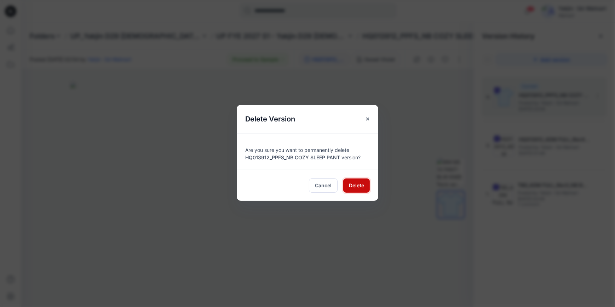
click at [358, 186] on span "Delete" at bounding box center [356, 185] width 15 height 7
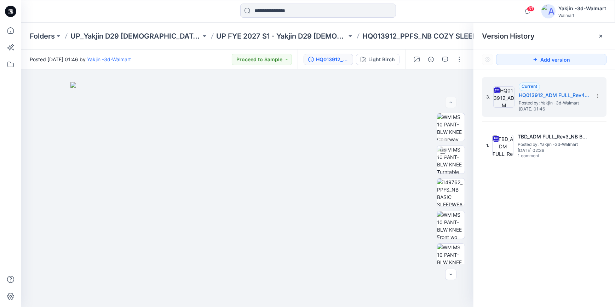
drag, startPoint x: 588, startPoint y: 260, endPoint x: 544, endPoint y: 241, distance: 47.7
click at [588, 260] on div "3. Current HQ013912_ADM FULL_Rev4_NB BASIC SLEEPWEAR PANT Posted by: Yakjin -3d…" at bounding box center [545, 193] width 142 height 248
drag, startPoint x: 12, startPoint y: 9, endPoint x: 46, endPoint y: 21, distance: 35.7
click at [12, 9] on icon at bounding box center [10, 11] width 11 height 11
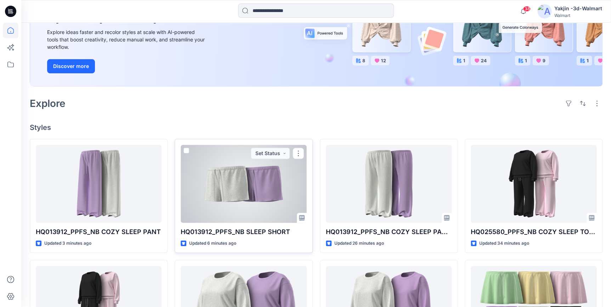
scroll to position [96, 0]
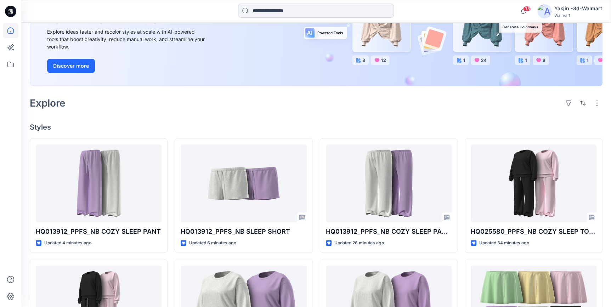
click at [7, 16] on icon at bounding box center [10, 11] width 11 height 23
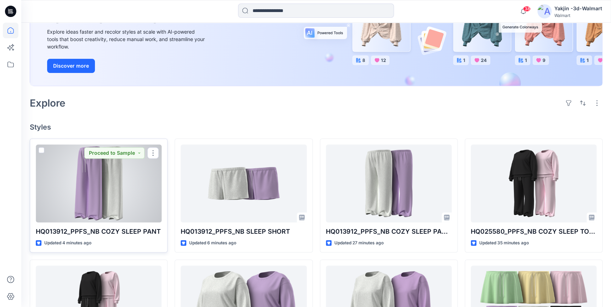
click at [99, 182] on div at bounding box center [99, 183] width 126 height 78
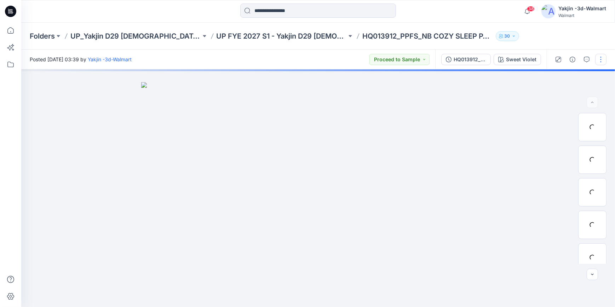
drag, startPoint x: 602, startPoint y: 56, endPoint x: 598, endPoint y: 58, distance: 5.4
click at [602, 56] on button "button" at bounding box center [600, 59] width 11 height 11
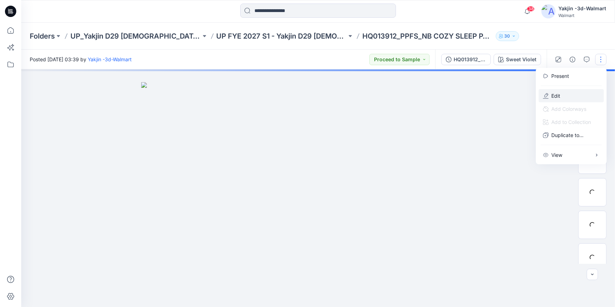
click at [573, 92] on button "Edit" at bounding box center [571, 95] width 65 height 13
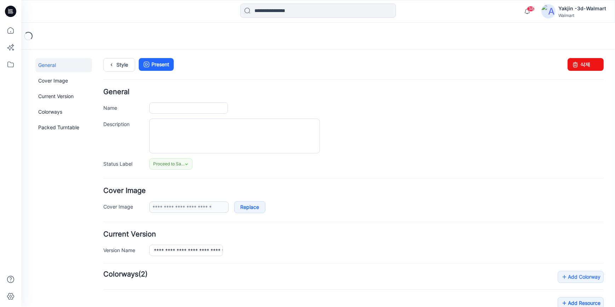
type input "**********"
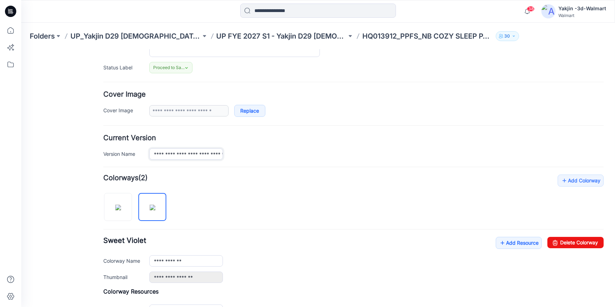
scroll to position [0, 25]
drag, startPoint x: 152, startPoint y: 151, endPoint x: 314, endPoint y: 163, distance: 162.5
click at [314, 163] on form "**********" at bounding box center [353, 221] width 501 height 458
click at [308, 162] on form "**********" at bounding box center [353, 221] width 501 height 458
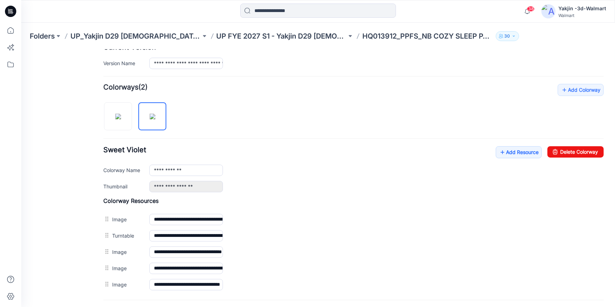
scroll to position [253, 0]
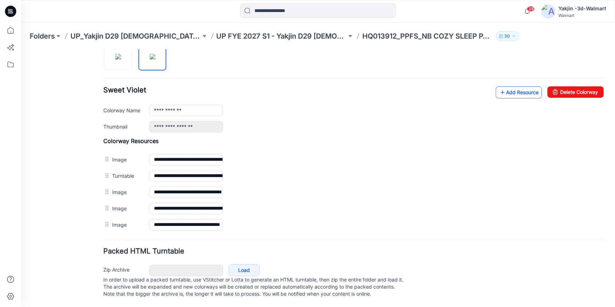
click at [525, 86] on link "Add Resource" at bounding box center [519, 92] width 46 height 12
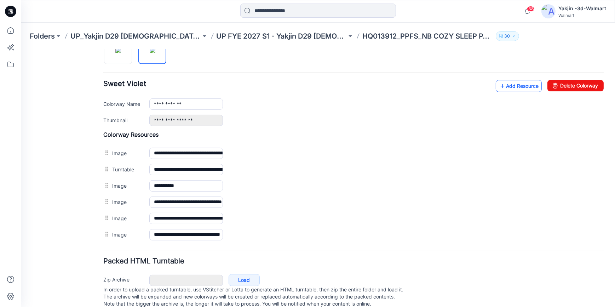
click at [507, 84] on link "Add Resource" at bounding box center [519, 86] width 46 height 12
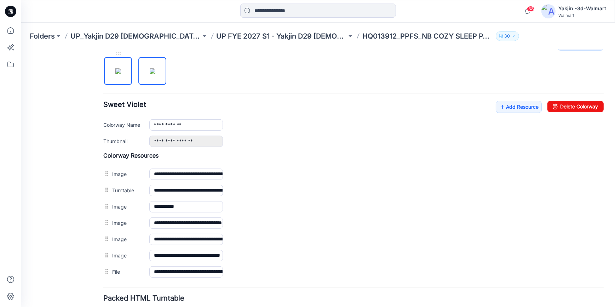
scroll to position [221, 0]
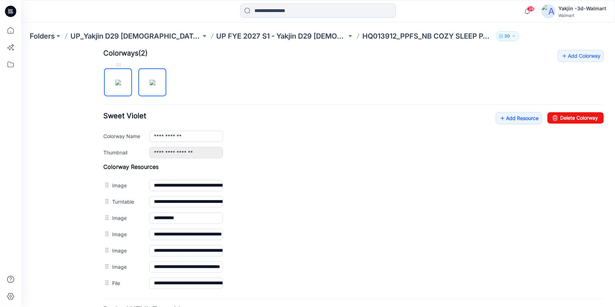
click at [120, 85] on img at bounding box center [118, 82] width 6 height 6
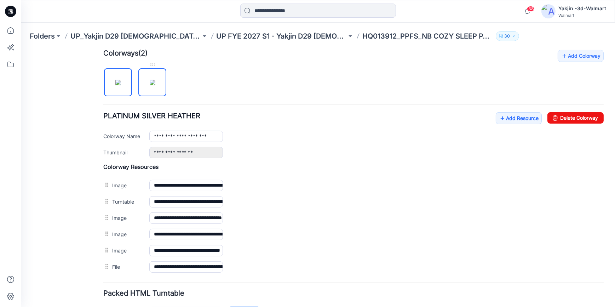
click at [152, 82] on img at bounding box center [153, 82] width 6 height 6
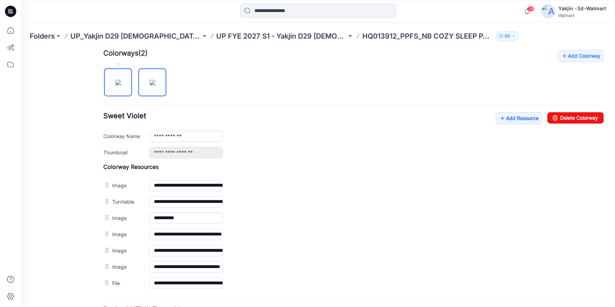
click at [121, 81] on img at bounding box center [118, 82] width 6 height 6
type input "**********"
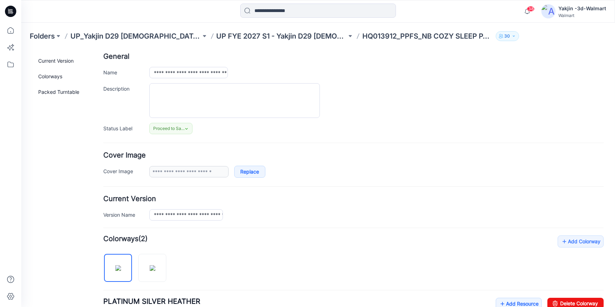
scroll to position [0, 0]
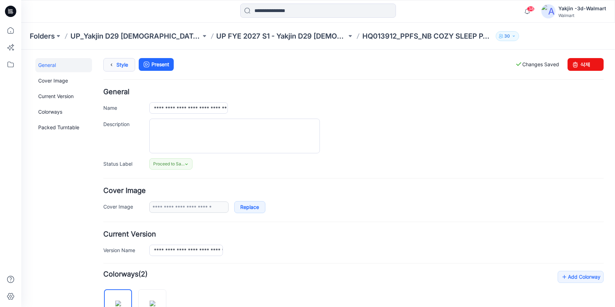
drag, startPoint x: 120, startPoint y: 68, endPoint x: 126, endPoint y: 70, distance: 6.5
click at [120, 68] on link "Style" at bounding box center [119, 64] width 32 height 13
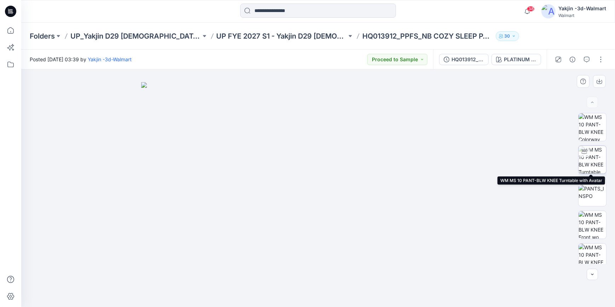
click at [592, 157] on img at bounding box center [593, 160] width 28 height 28
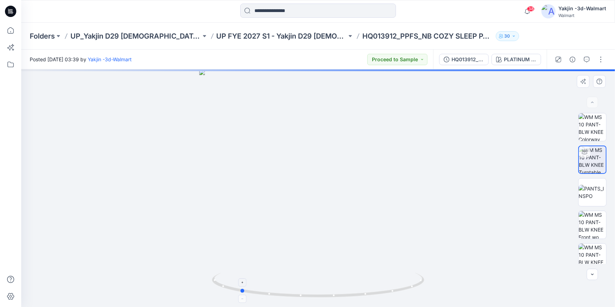
drag, startPoint x: 395, startPoint y: 293, endPoint x: 317, endPoint y: 297, distance: 78.3
click at [317, 297] on icon at bounding box center [319, 286] width 214 height 27
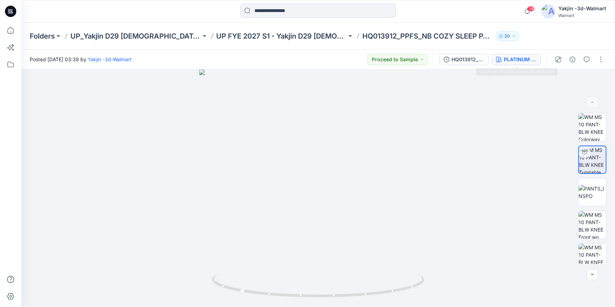
click at [503, 59] on button "PLATINUM SILVER HEATHER" at bounding box center [517, 59] width 50 height 11
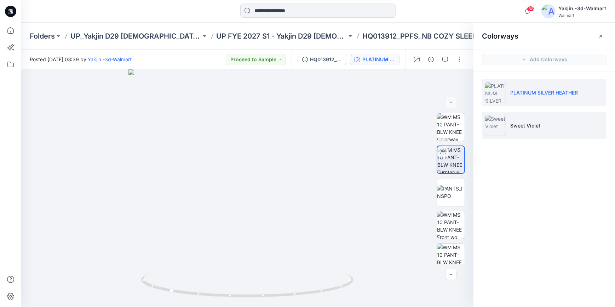
click at [528, 120] on li "Sweet Violet" at bounding box center [544, 125] width 125 height 27
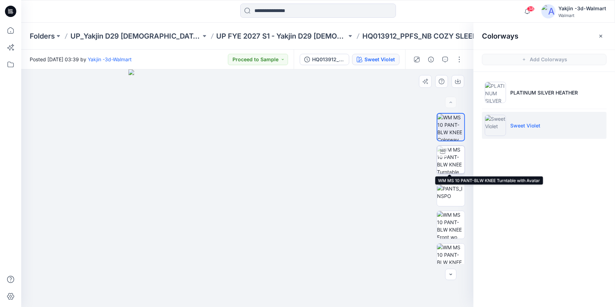
click at [456, 165] on img at bounding box center [451, 160] width 28 height 28
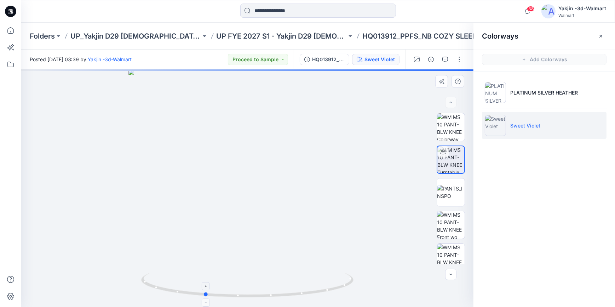
drag, startPoint x: 329, startPoint y: 290, endPoint x: 286, endPoint y: 292, distance: 42.9
click at [286, 292] on icon at bounding box center [248, 286] width 214 height 27
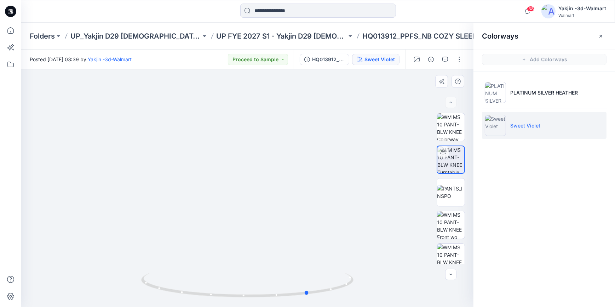
drag, startPoint x: 281, startPoint y: 296, endPoint x: 386, endPoint y: 294, distance: 104.5
click at [386, 294] on div at bounding box center [247, 188] width 452 height 238
drag, startPoint x: 310, startPoint y: 204, endPoint x: 315, endPoint y: 165, distance: 39.2
drag, startPoint x: 329, startPoint y: 294, endPoint x: 225, endPoint y: 294, distance: 104.4
click at [225, 294] on icon at bounding box center [248, 286] width 214 height 27
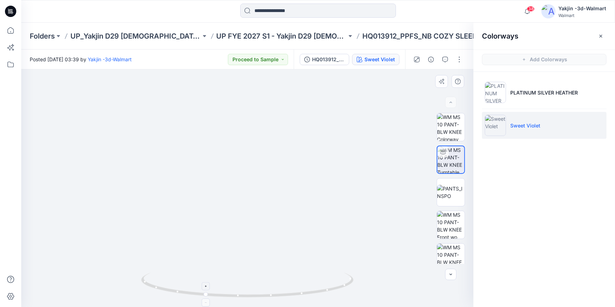
drag, startPoint x: 283, startPoint y: 264, endPoint x: 282, endPoint y: 287, distance: 22.7
drag, startPoint x: 291, startPoint y: 295, endPoint x: 355, endPoint y: 295, distance: 64.1
click at [355, 295] on icon at bounding box center [248, 286] width 214 height 27
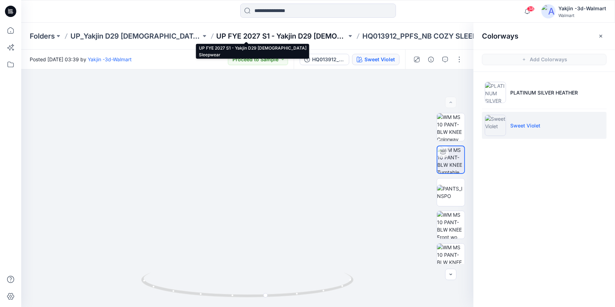
click at [227, 38] on p "UP FYE 2027 S1 - Yakjin D29 [DEMOGRAPHIC_DATA] Sleepwear" at bounding box center [282, 36] width 131 height 10
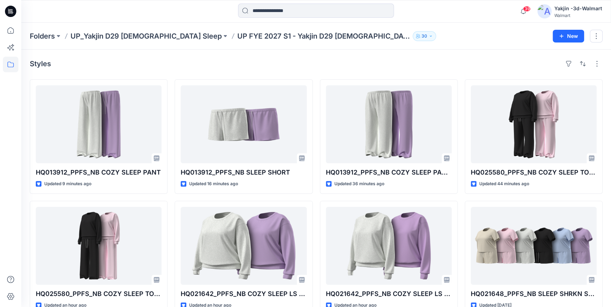
click at [12, 15] on icon at bounding box center [10, 11] width 11 height 11
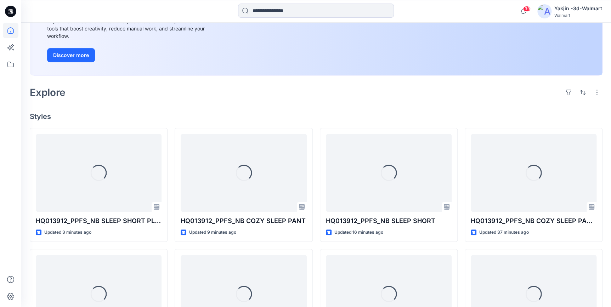
scroll to position [161, 0]
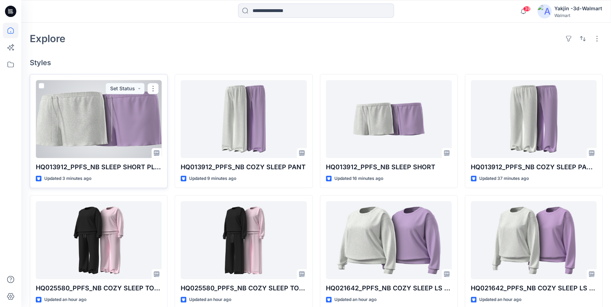
click at [101, 132] on div at bounding box center [99, 119] width 126 height 78
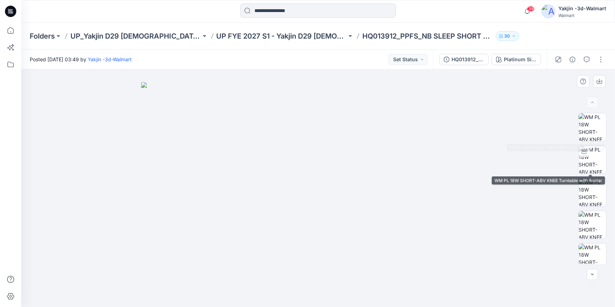
drag, startPoint x: 596, startPoint y: 162, endPoint x: 575, endPoint y: 159, distance: 21.5
click at [596, 162] on img at bounding box center [593, 160] width 28 height 28
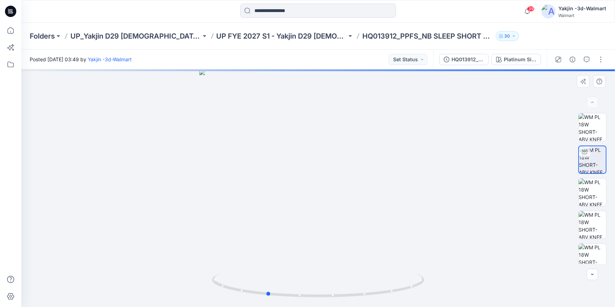
drag, startPoint x: 378, startPoint y: 299, endPoint x: 329, endPoint y: 300, distance: 49.6
click at [329, 300] on img at bounding box center [318, 290] width 212 height 34
drag, startPoint x: 385, startPoint y: 295, endPoint x: 341, endPoint y: 300, distance: 44.5
click at [341, 300] on div at bounding box center [318, 289] width 212 height 35
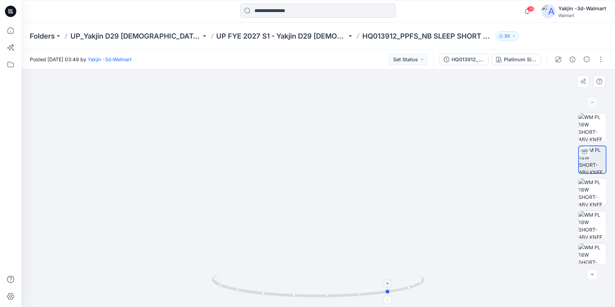
drag, startPoint x: 352, startPoint y: 298, endPoint x: 339, endPoint y: 298, distance: 12.1
click at [339, 298] on icon at bounding box center [319, 286] width 214 height 27
click at [604, 60] on button "button" at bounding box center [600, 59] width 11 height 11
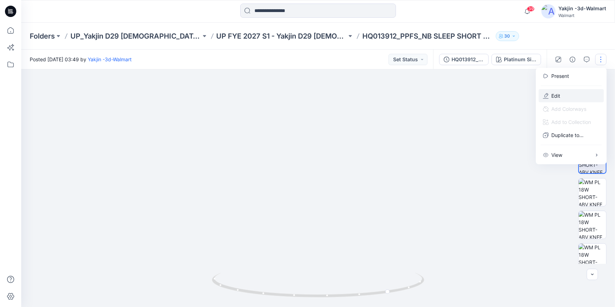
click at [568, 96] on button "Edit" at bounding box center [571, 95] width 65 height 13
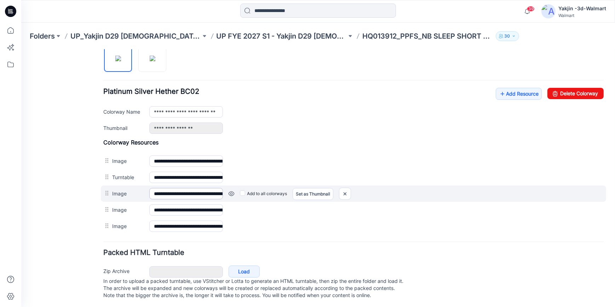
scroll to position [253, 0]
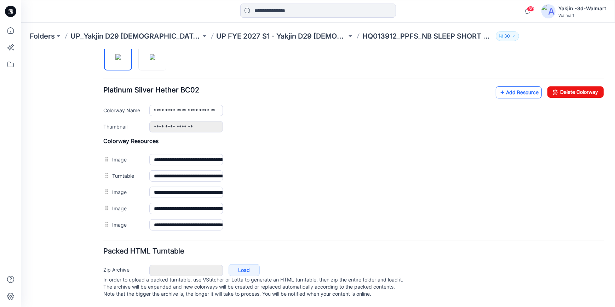
click at [514, 90] on link "Add Resource" at bounding box center [519, 92] width 46 height 12
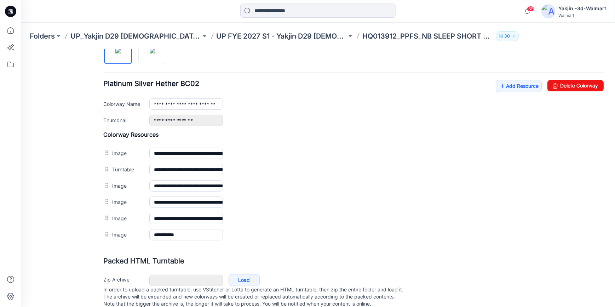
click at [527, 247] on form "**********" at bounding box center [353, 72] width 501 height 474
click at [152, 53] on img at bounding box center [153, 50] width 6 height 6
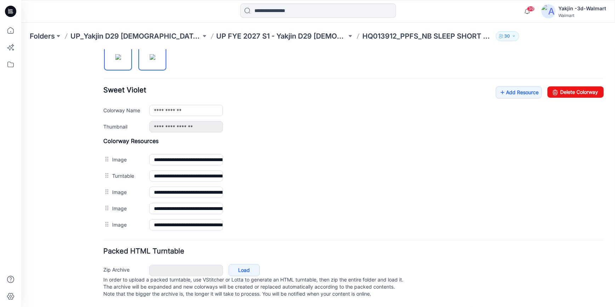
click at [119, 54] on img at bounding box center [118, 57] width 6 height 6
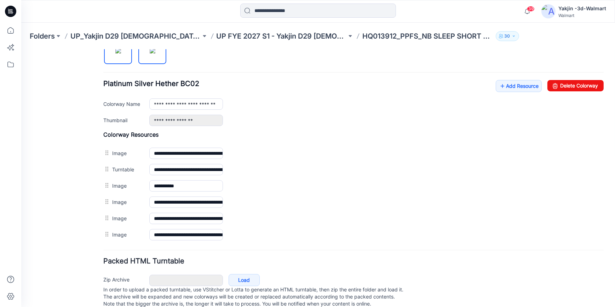
click at [155, 53] on img at bounding box center [153, 50] width 6 height 6
type input "**********"
click at [69, 214] on div "General Cover Image Current Version Colorways Packed Turntable" at bounding box center [63, 61] width 57 height 512
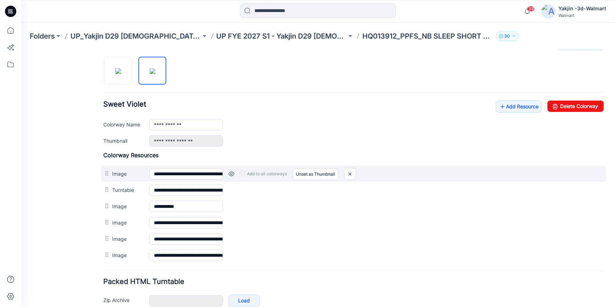
scroll to position [221, 0]
